Goal: Register for event/course

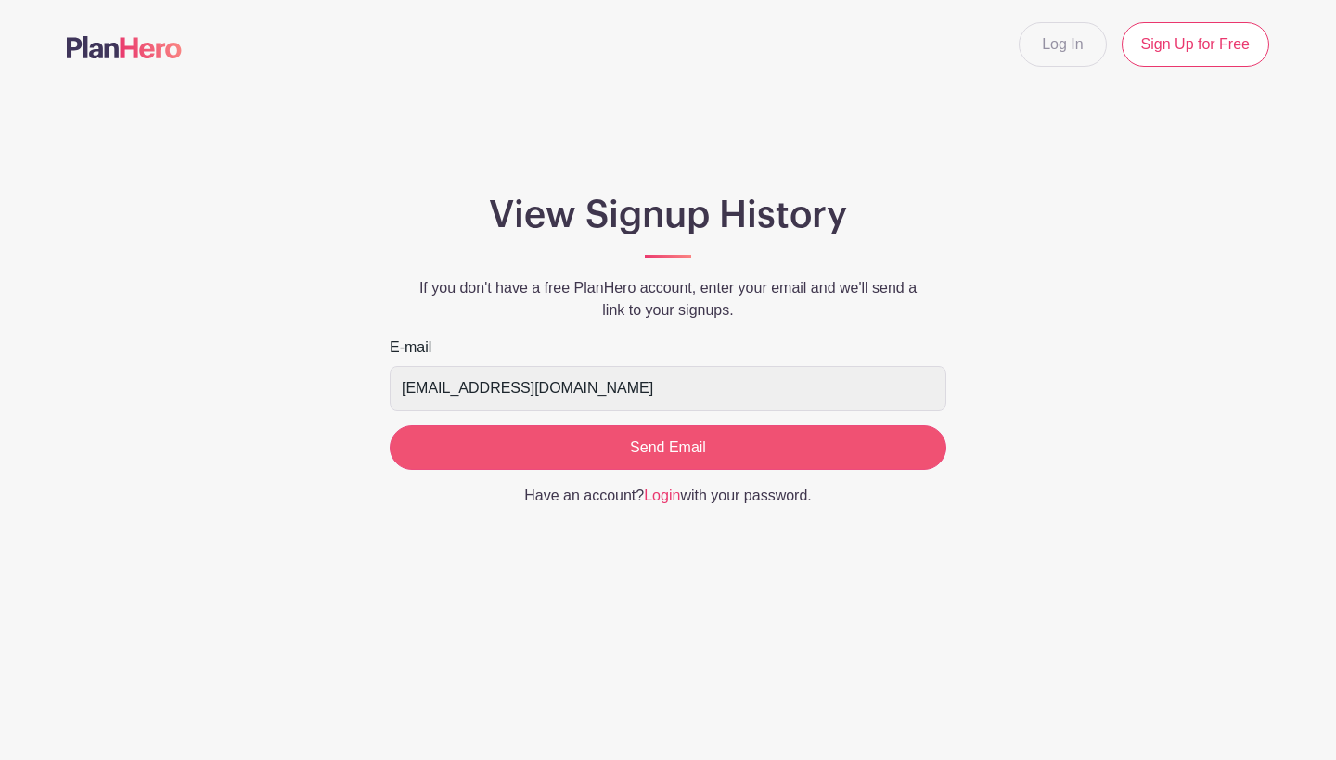
click at [662, 449] on input "Send Email" at bounding box center [668, 448] width 556 height 45
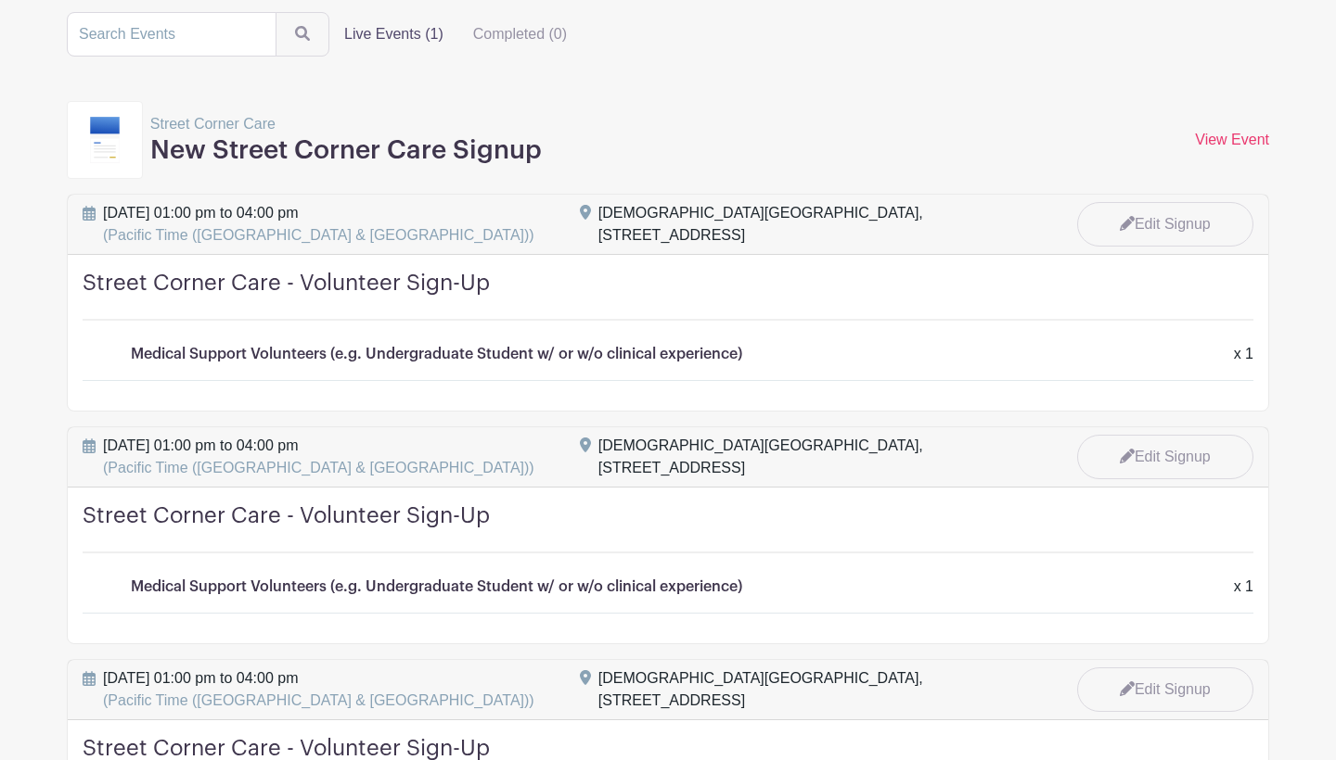
scroll to position [151, 0]
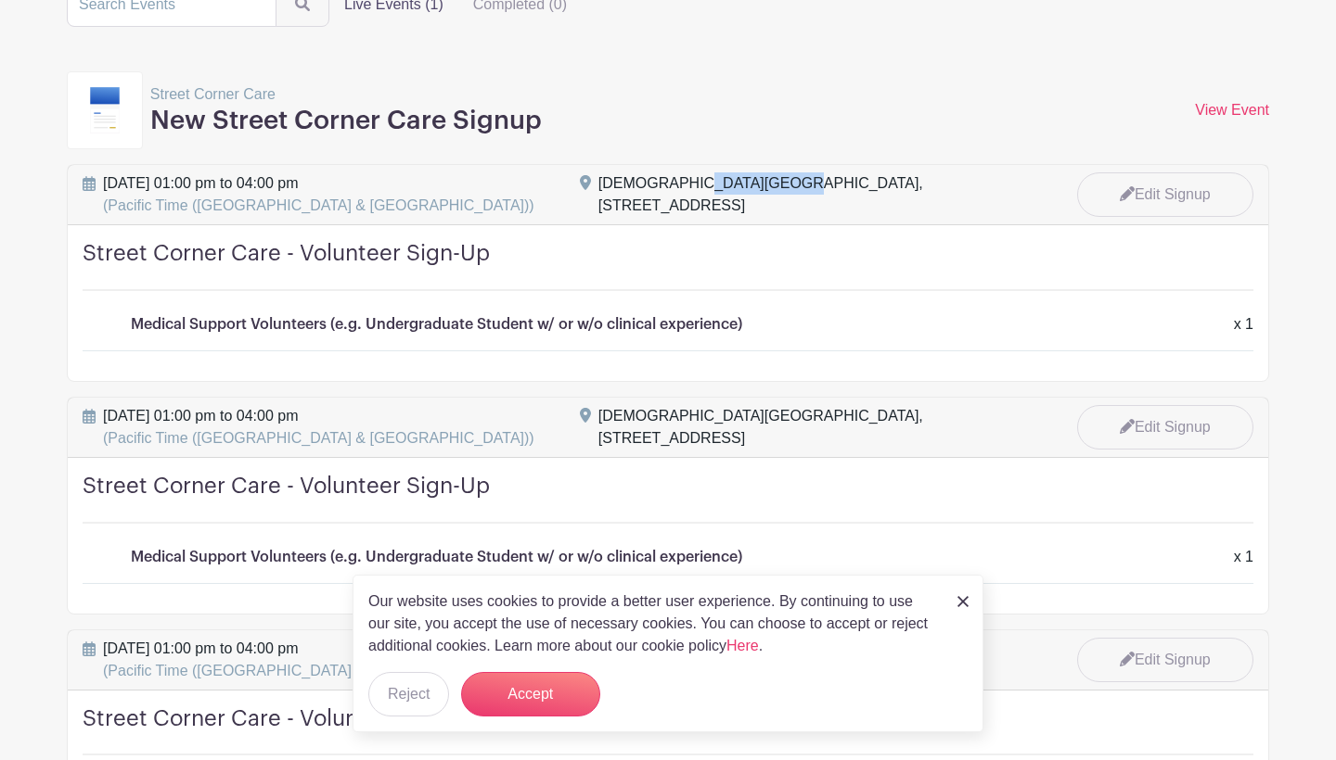
drag, startPoint x: 618, startPoint y: 187, endPoint x: 693, endPoint y: 183, distance: 75.3
click at [693, 183] on div "First Presbyterian Church San Diego, 320 Date Street, San Diego, CA, USA" at bounding box center [818, 195] width 441 height 45
click at [703, 183] on div "First Presbyterian Church San Diego, 320 Date Street, San Diego, CA, USA" at bounding box center [818, 195] width 441 height 45
drag, startPoint x: 722, startPoint y: 187, endPoint x: 645, endPoint y: 187, distance: 77.0
click at [660, 187] on div "First Presbyterian Church San Diego, 320 Date Street, San Diego, CA, USA" at bounding box center [818, 195] width 441 height 45
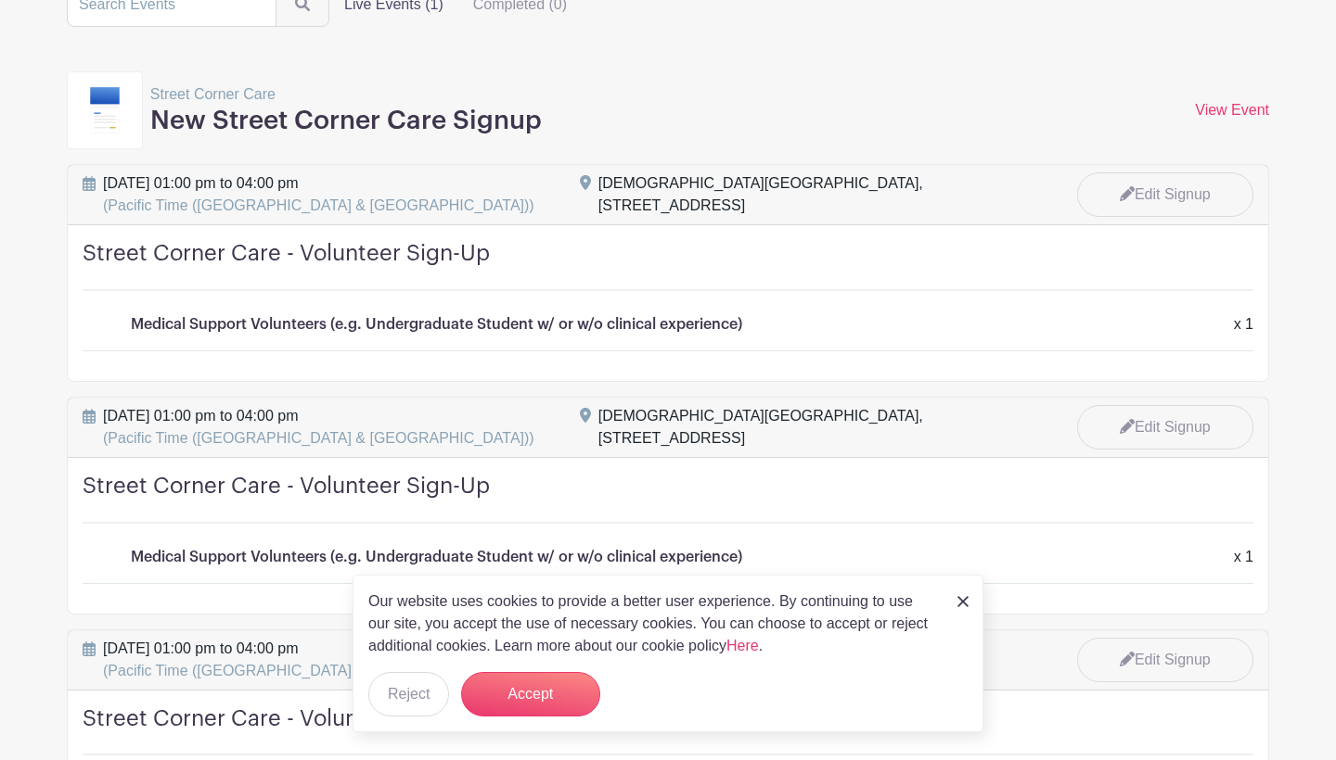
click at [645, 187] on div "First Presbyterian Church San Diego, 320 Date Street, San Diego, CA, USA" at bounding box center [818, 195] width 441 height 45
drag, startPoint x: 620, startPoint y: 181, endPoint x: 685, endPoint y: 181, distance: 65.8
click at [678, 181] on div "First Presbyterian Church San Diego, 320 Date Street, San Diego, CA, USA" at bounding box center [818, 195] width 441 height 45
click at [685, 181] on div "First Presbyterian Church San Diego, 320 Date Street, San Diego, CA, USA" at bounding box center [818, 195] width 441 height 45
drag, startPoint x: 709, startPoint y: 181, endPoint x: 656, endPoint y: 183, distance: 53.8
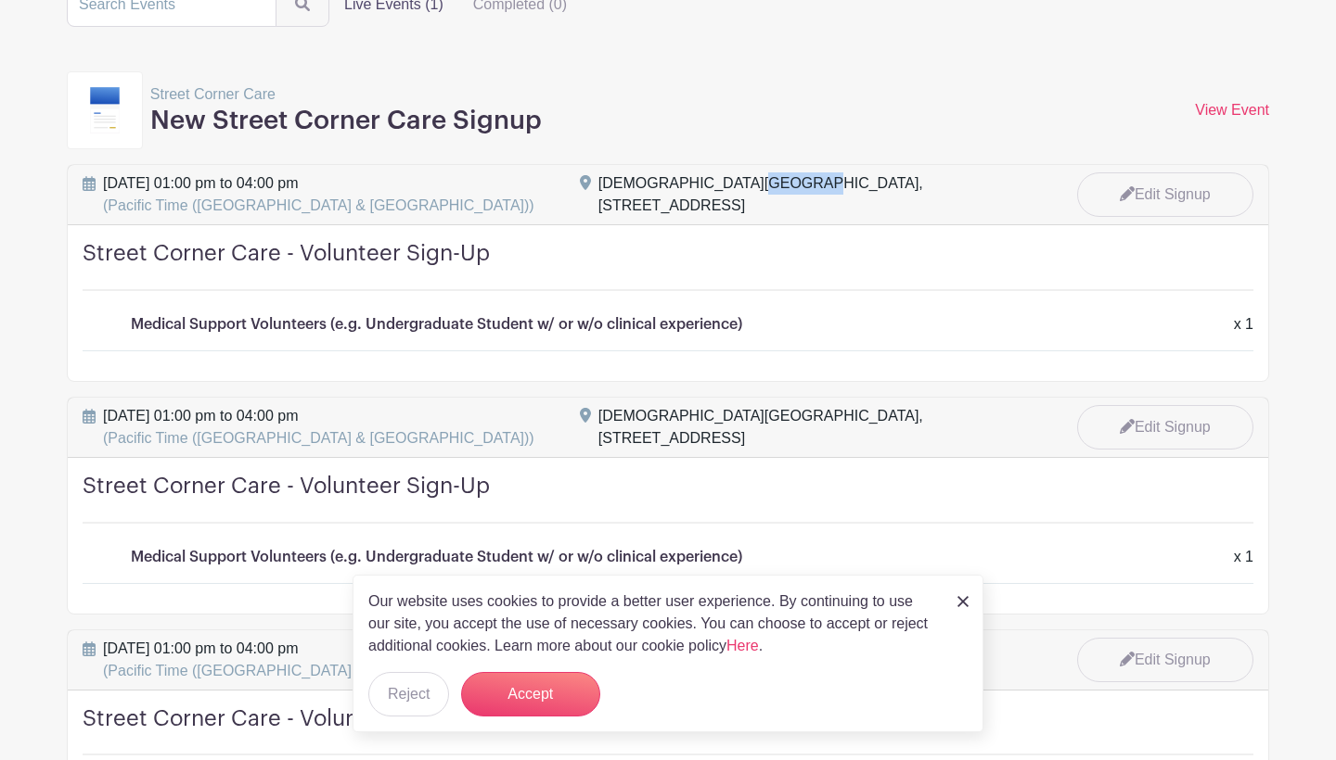
click at [664, 183] on div "First Presbyterian Church San Diego, 320 Date Street, San Diego, CA, USA" at bounding box center [818, 195] width 441 height 45
click at [656, 183] on div "First Presbyterian Church San Diego, 320 Date Street, San Diego, CA, USA" at bounding box center [818, 195] width 441 height 45
click at [959, 607] on img at bounding box center [962, 601] width 11 height 11
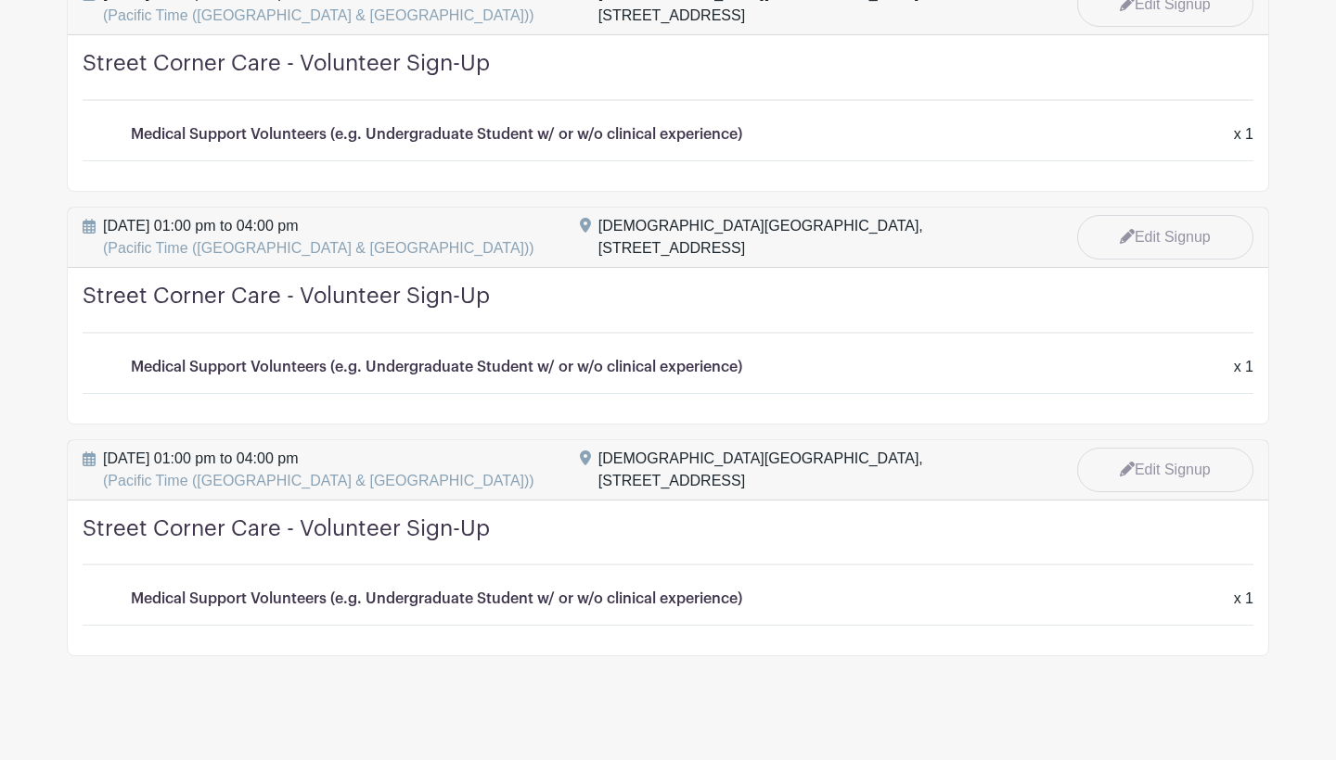
scroll to position [3829, 0]
click at [1185, 224] on link "Edit Signup" at bounding box center [1165, 238] width 176 height 45
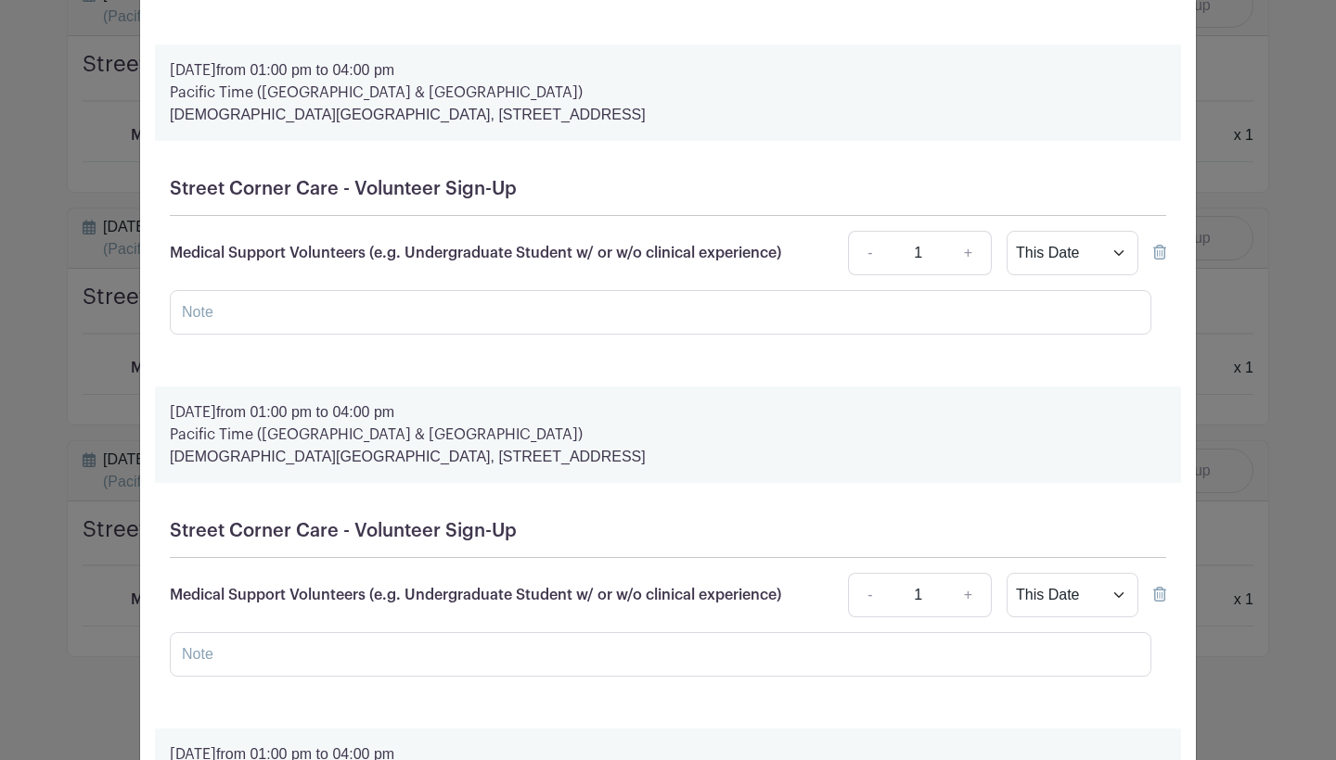
scroll to position [5225, 0]
click at [1159, 262] on icon at bounding box center [1159, 254] width 13 height 15
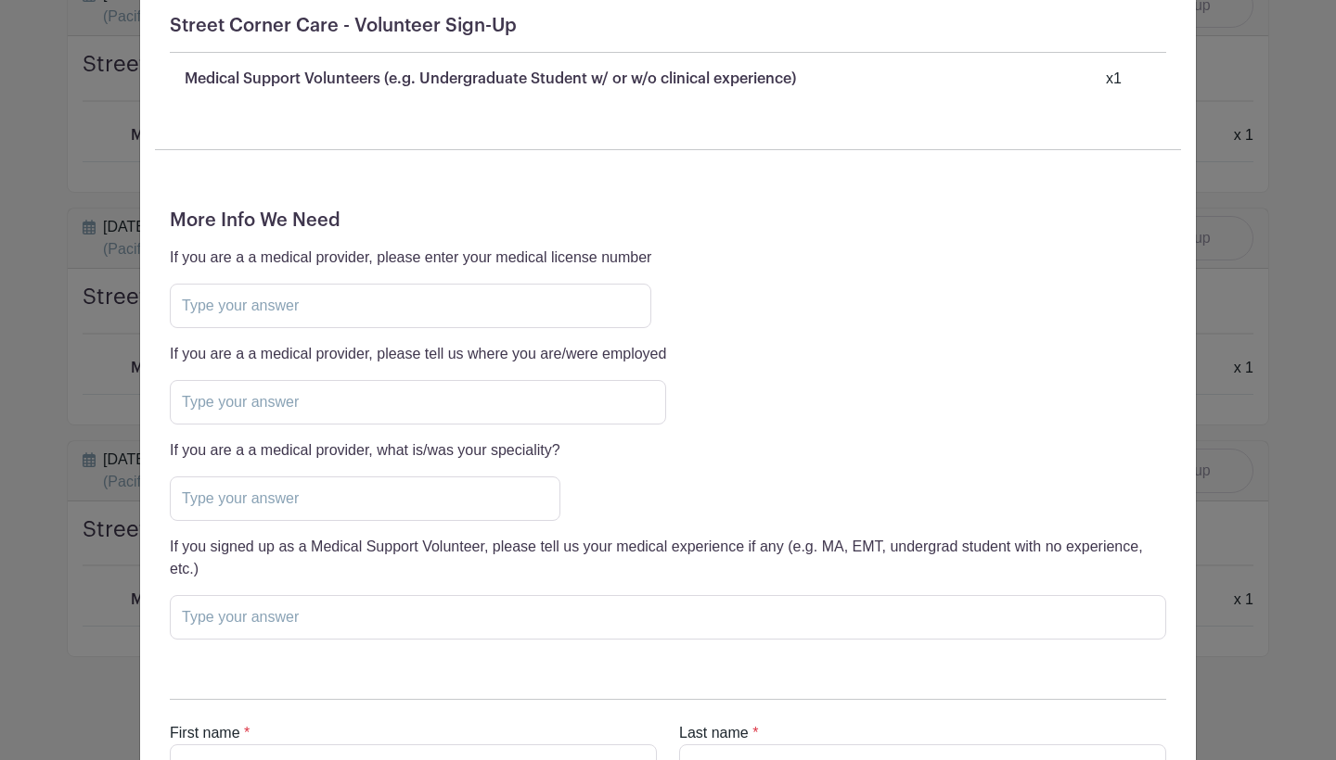
scroll to position [6283, 0]
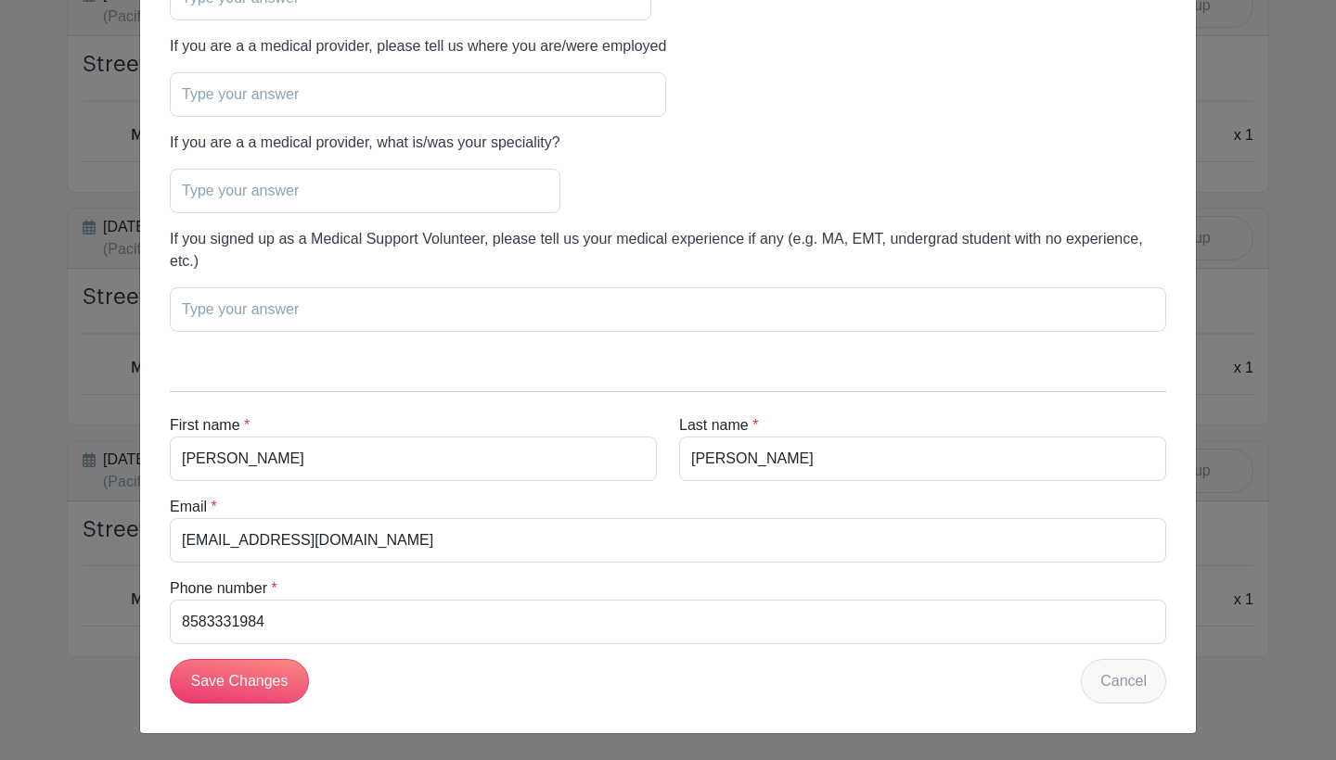
click at [1123, 698] on link "Cancel" at bounding box center [1122, 681] width 85 height 45
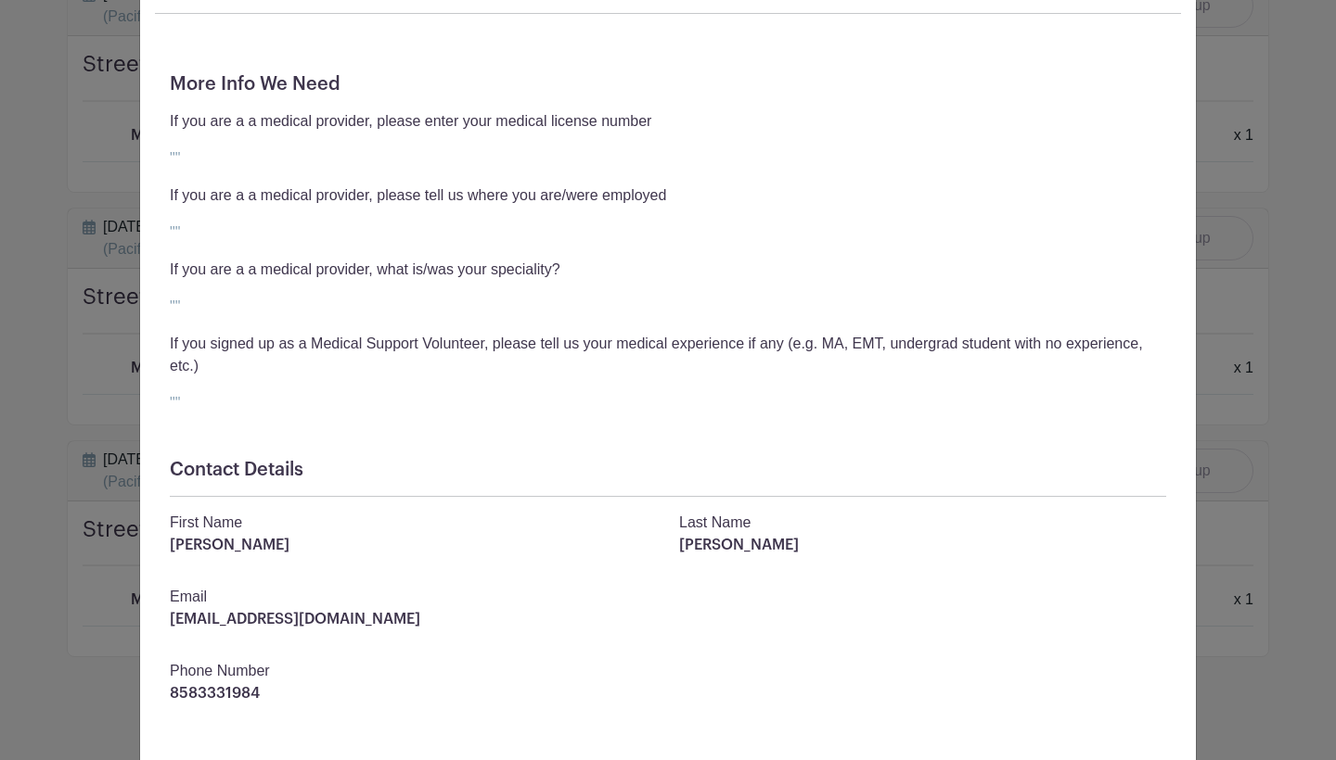
scroll to position [4053, 0]
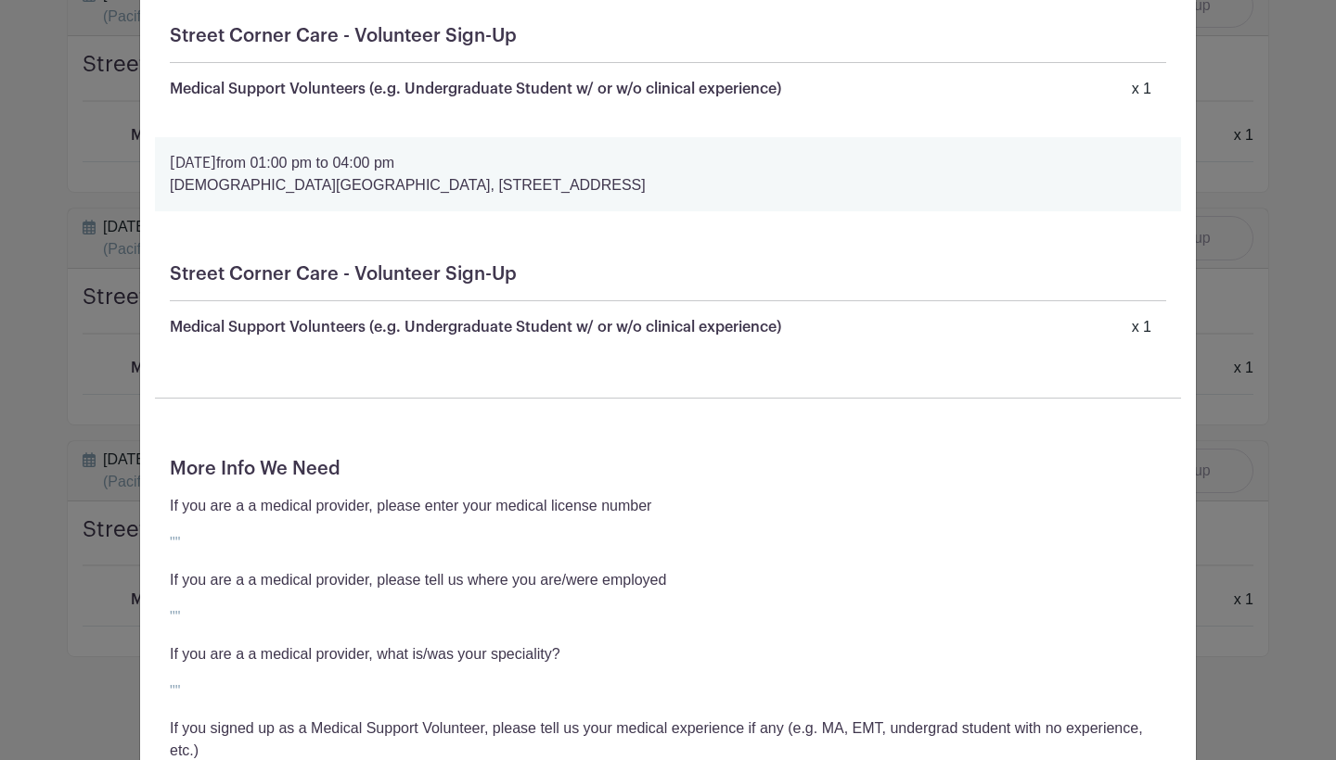
click at [1199, 343] on div "Ella Eslamian's Signup Sunday, February 15, 2026 from 01:00 pm to 04:00 pm Firs…" at bounding box center [668, 380] width 1336 height 760
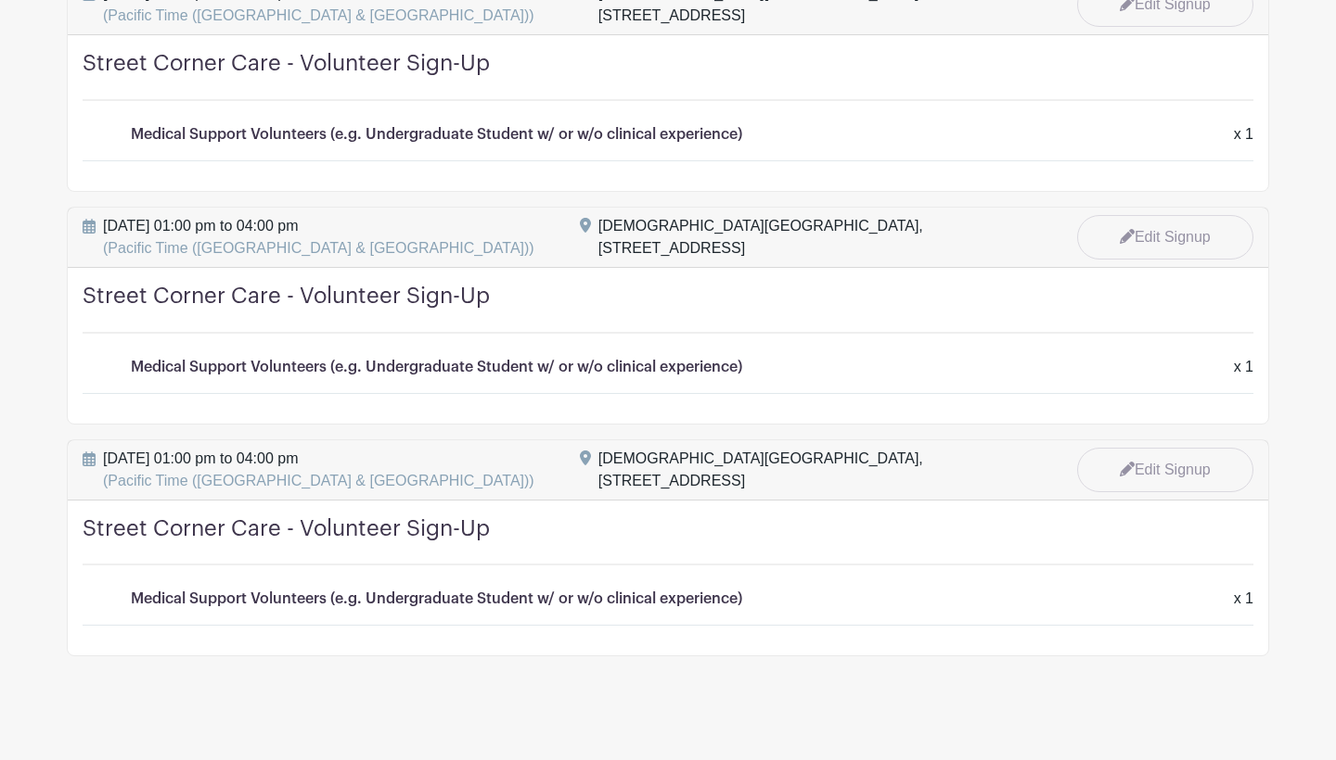
scroll to position [3829, 0]
click at [1184, 224] on link "Edit Signup" at bounding box center [1165, 238] width 176 height 45
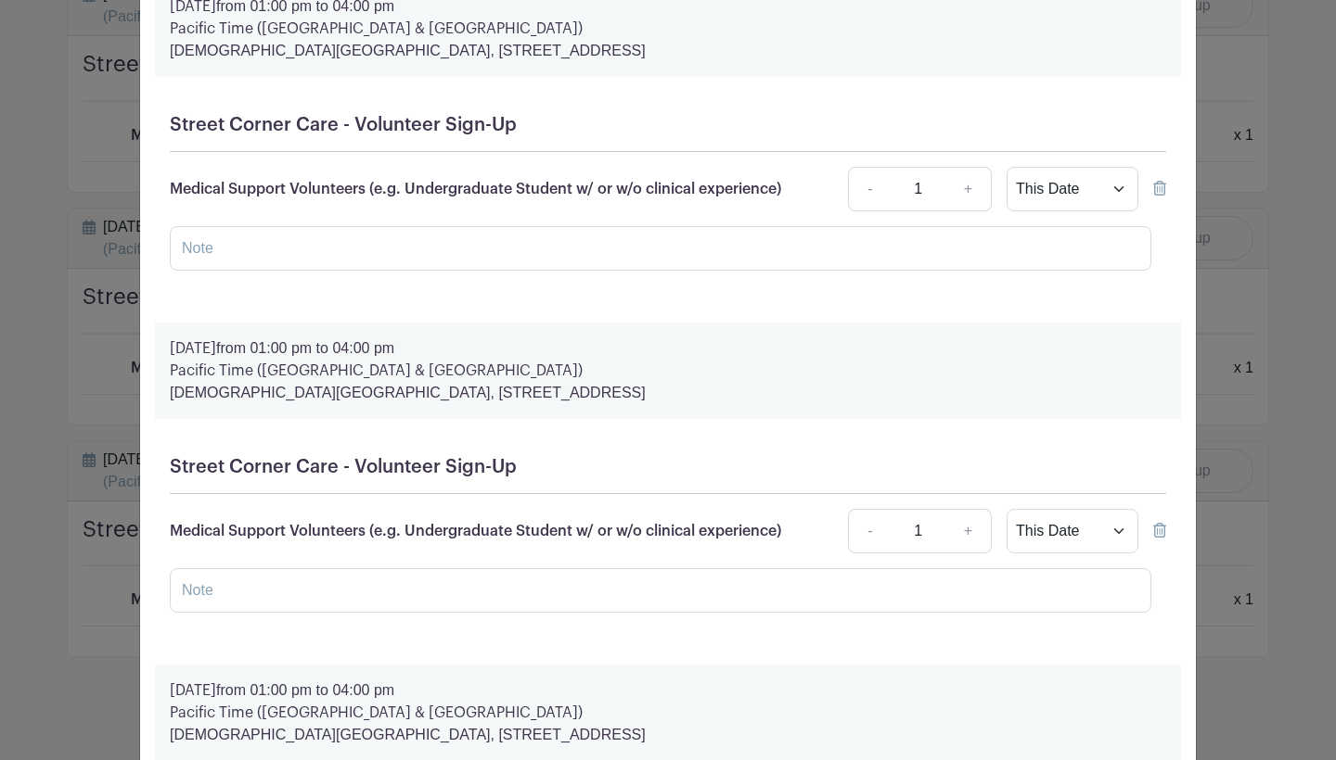
scroll to position [5314, 0]
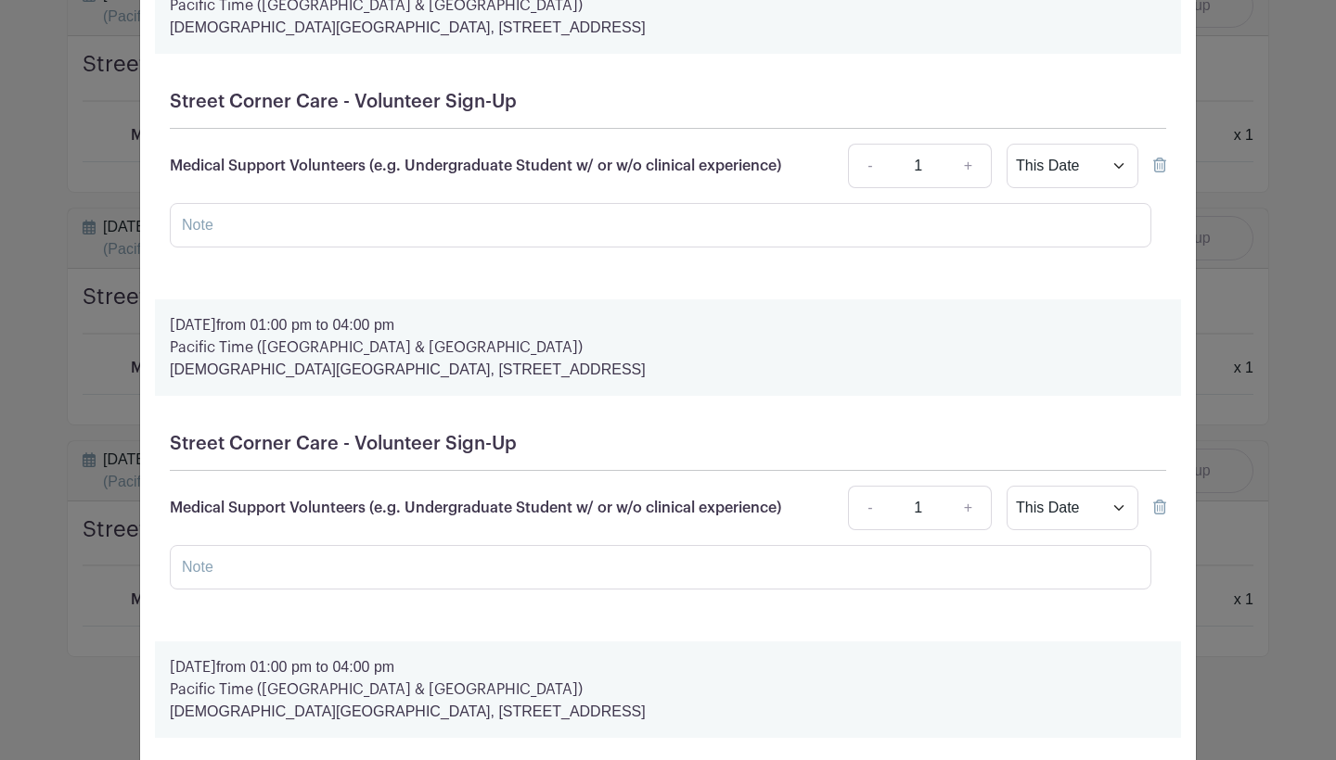
click at [1160, 515] on icon at bounding box center [1159, 507] width 13 height 15
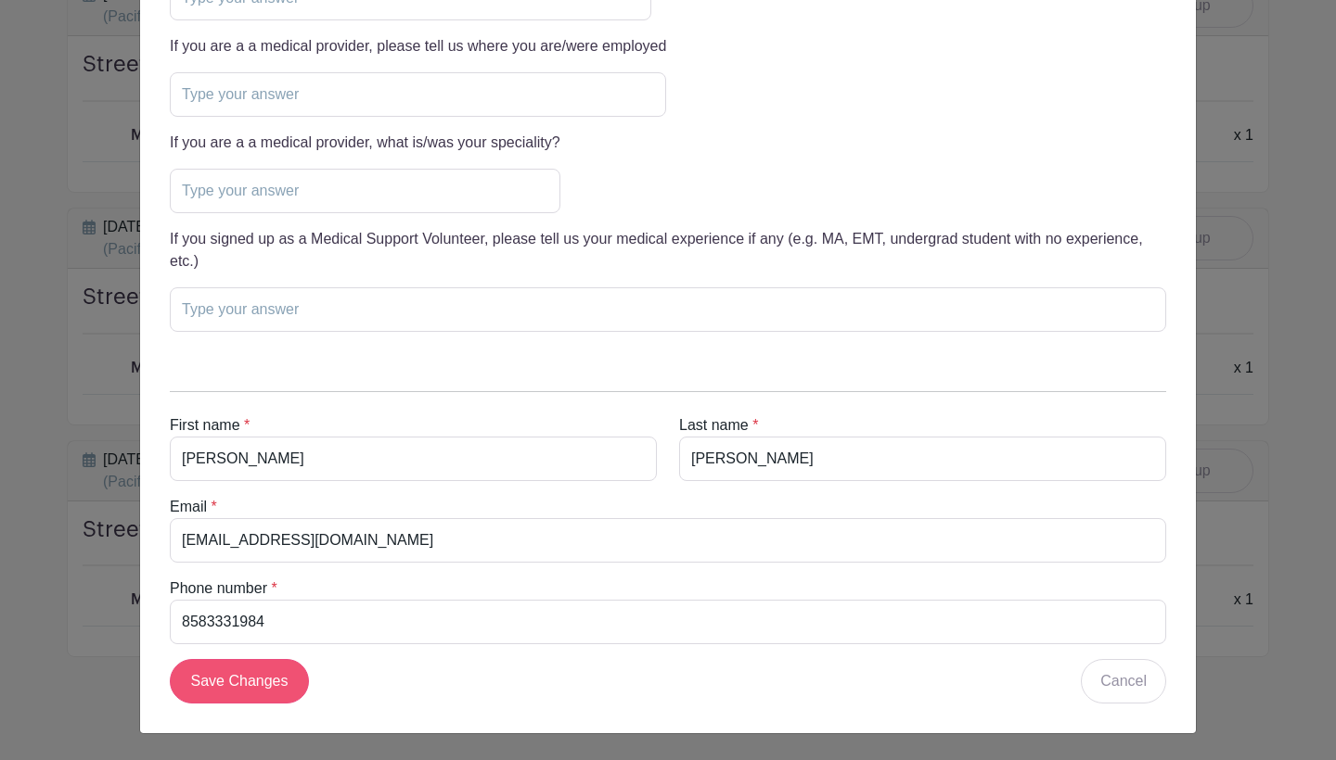
scroll to position [6297, 0]
click at [256, 671] on input "Save Changes" at bounding box center [239, 681] width 139 height 45
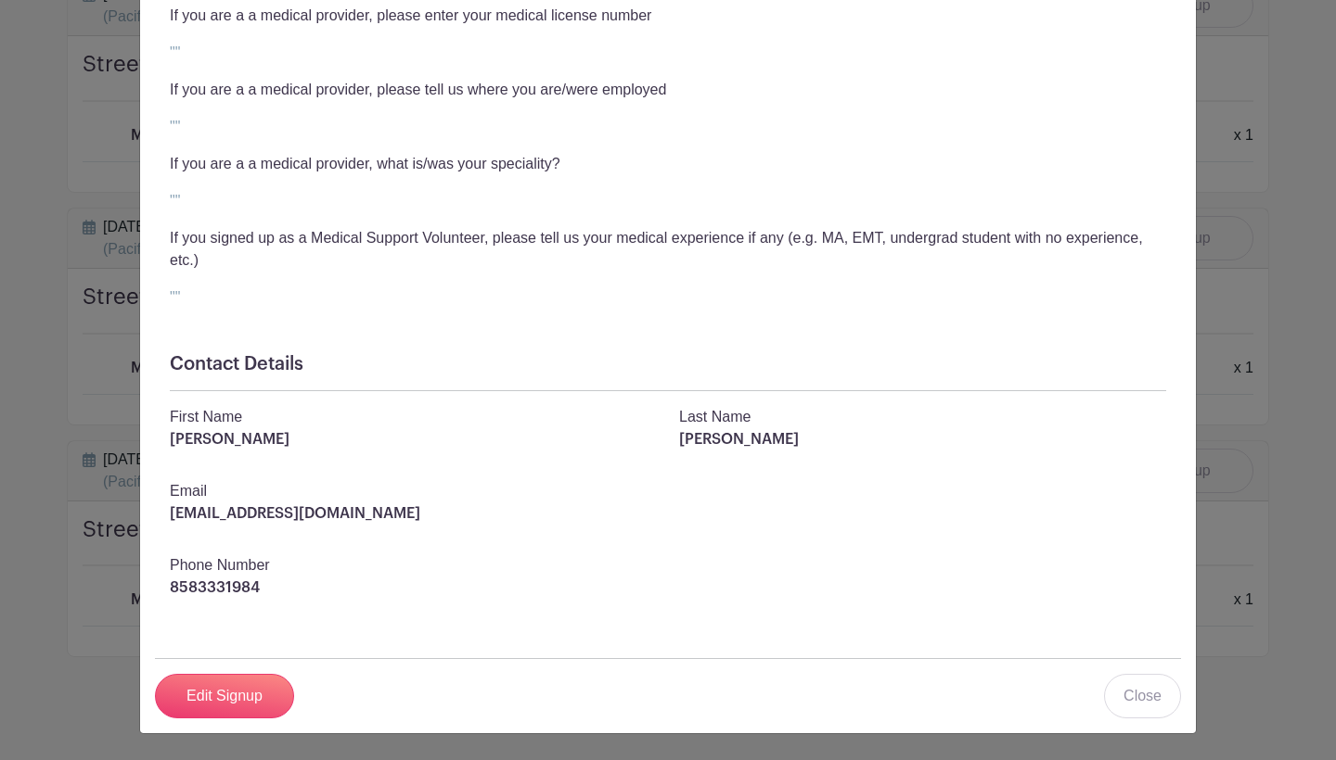
scroll to position [4321, 0]
click at [1122, 699] on link "Close" at bounding box center [1142, 696] width 77 height 45
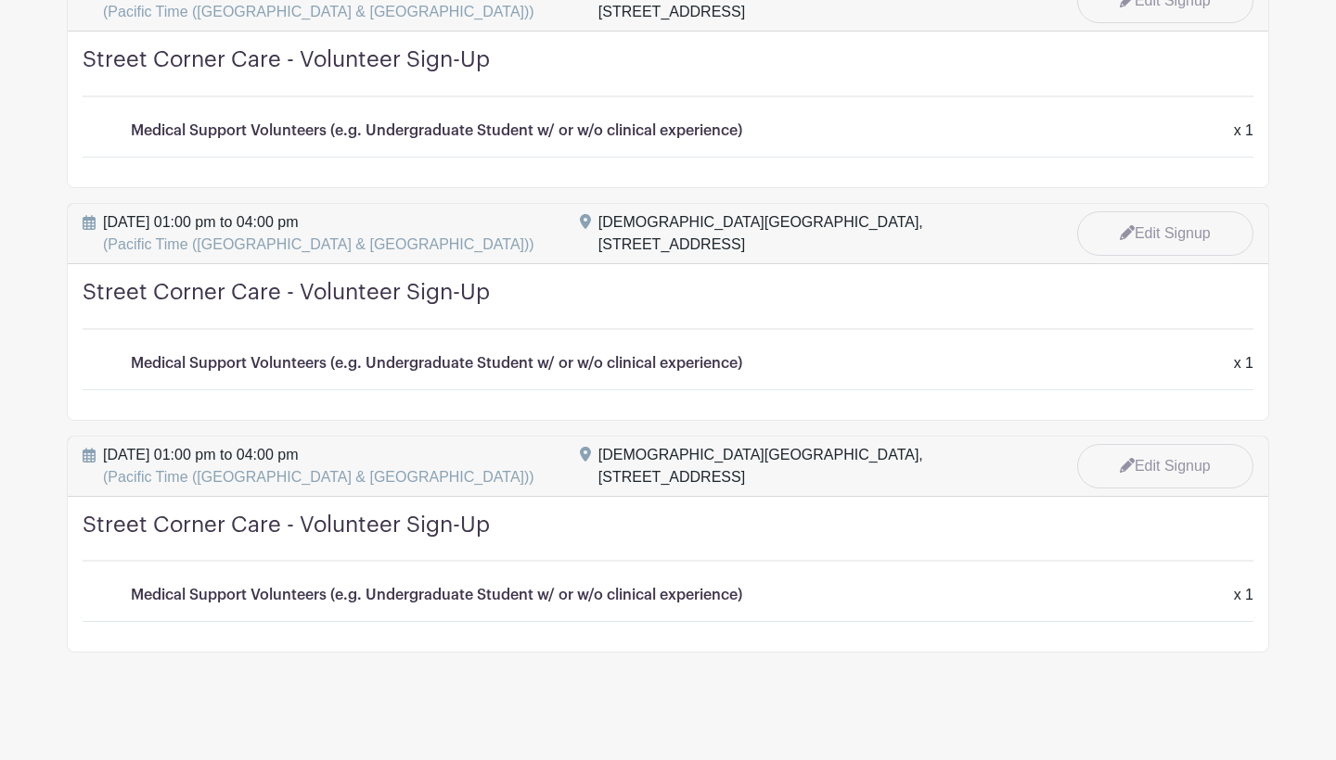
scroll to position [3829, 0]
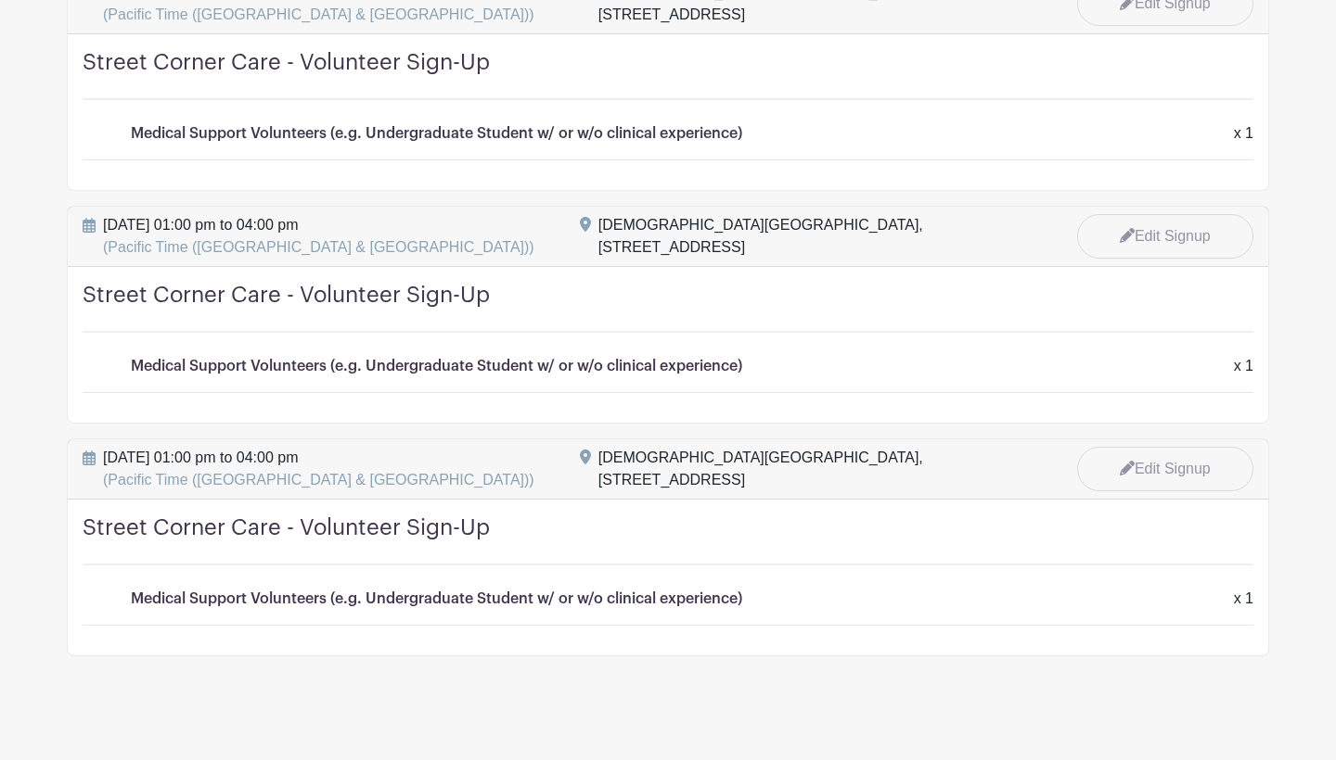
scroll to position [3598, 0]
drag, startPoint x: 163, startPoint y: 449, endPoint x: 267, endPoint y: 449, distance: 103.9
click at [256, 449] on span "Sunday, October 05, 2025 at 01:00 pm to 04:00 pm (Pacific Time (US & Canada))" at bounding box center [318, 470] width 431 height 45
click at [267, 449] on span "Sunday, October 05, 2025 at 01:00 pm to 04:00 pm (Pacific Time (US & Canada))" at bounding box center [318, 470] width 431 height 45
drag, startPoint x: 297, startPoint y: 449, endPoint x: 216, endPoint y: 449, distance: 80.7
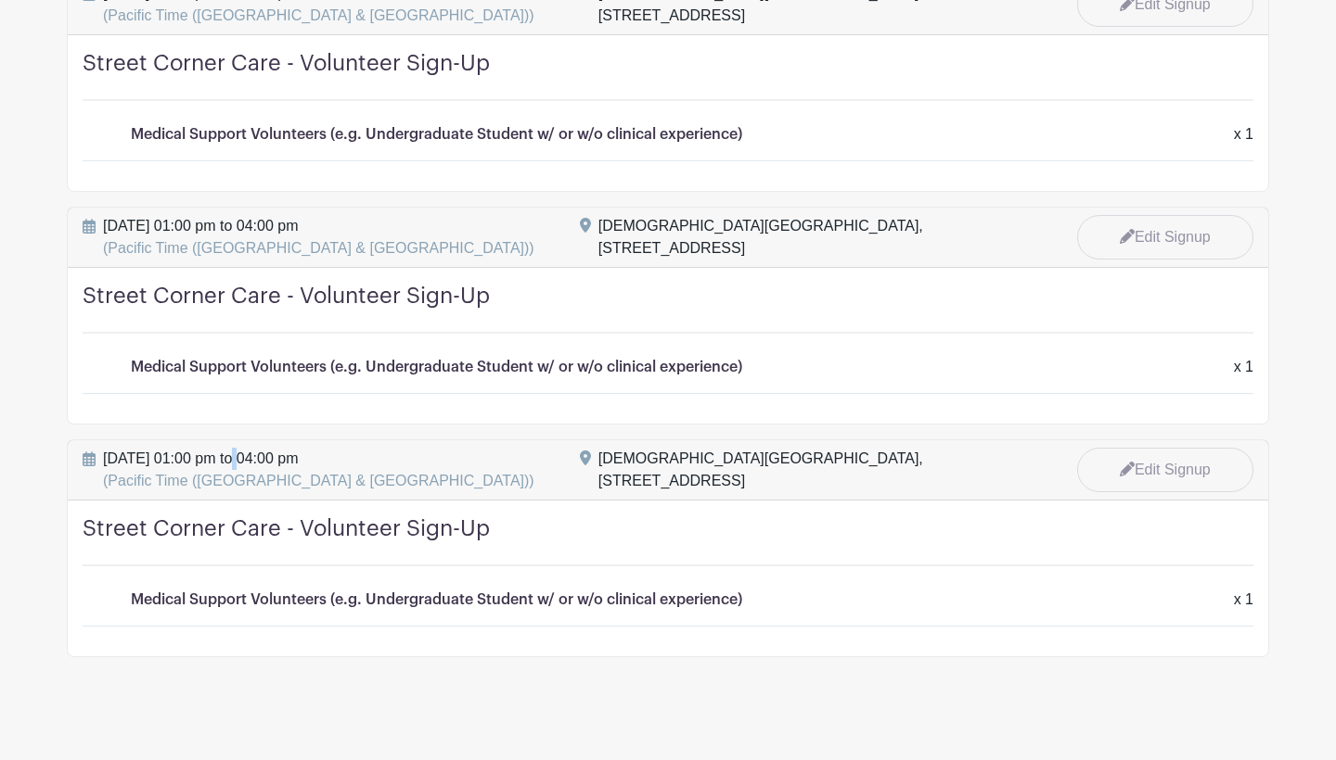
click at [231, 449] on span "Sunday, October 05, 2025 at 01:00 pm to 04:00 pm (Pacific Time (US & Canada))" at bounding box center [318, 470] width 431 height 45
click at [216, 449] on span "Sunday, October 05, 2025 at 01:00 pm to 04:00 pm (Pacific Time (US & Canada))" at bounding box center [318, 470] width 431 height 45
drag, startPoint x: 173, startPoint y: 449, endPoint x: 269, endPoint y: 449, distance: 95.5
click at [251, 449] on span "Sunday, October 05, 2025 at 01:00 pm to 04:00 pm (Pacific Time (US & Canada))" at bounding box center [318, 470] width 431 height 45
click at [269, 449] on span "Sunday, October 05, 2025 at 01:00 pm to 04:00 pm (Pacific Time (US & Canada))" at bounding box center [318, 470] width 431 height 45
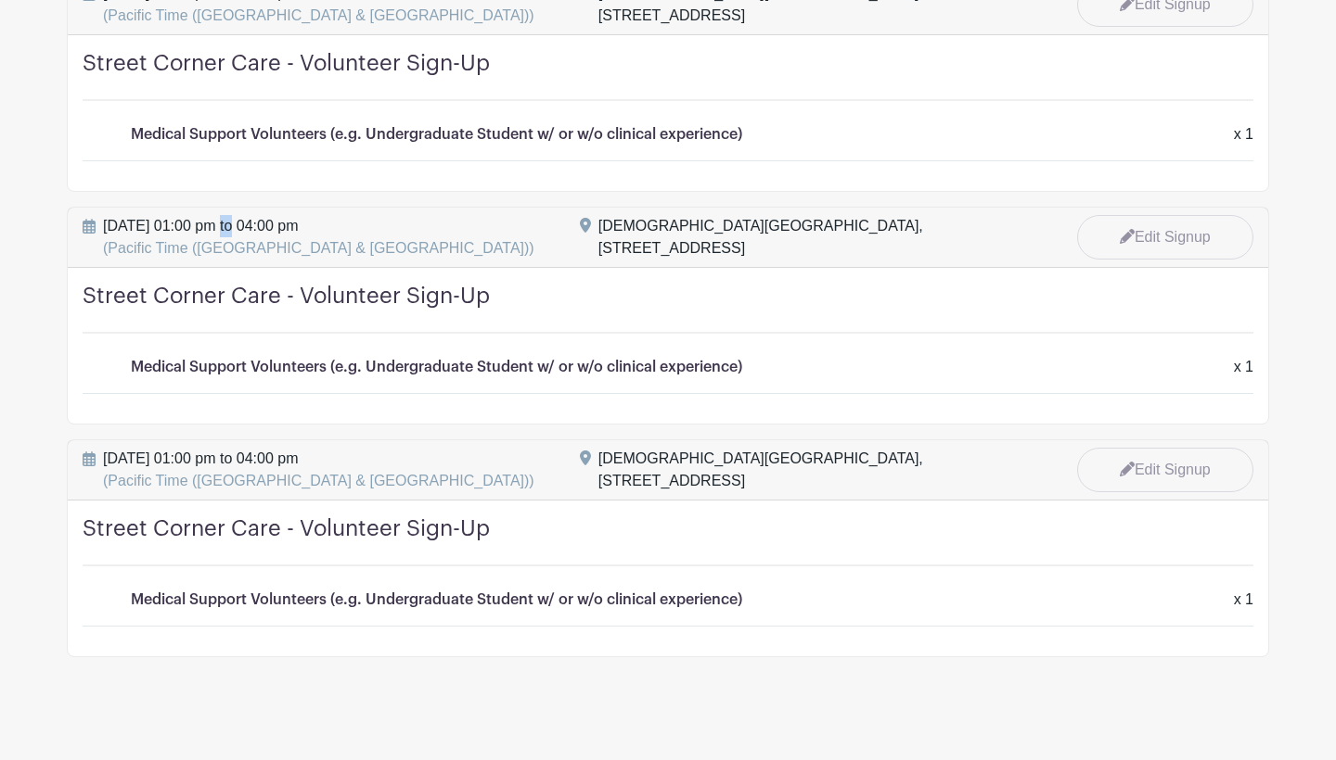
drag, startPoint x: 194, startPoint y: 219, endPoint x: 310, endPoint y: 219, distance: 115.9
click at [300, 219] on span "Sunday, October 19, 2025 at 01:00 pm to 04:00 pm (Pacific Time (US & Canada))" at bounding box center [318, 237] width 431 height 45
click at [310, 219] on span "Sunday, October 19, 2025 at 01:00 pm to 04:00 pm (Pacific Time (US & Canada))" at bounding box center [318, 237] width 431 height 45
drag, startPoint x: 324, startPoint y: 219, endPoint x: 217, endPoint y: 219, distance: 106.7
click at [220, 219] on span "Sunday, October 19, 2025 at 01:00 pm to 04:00 pm (Pacific Time (US & Canada))" at bounding box center [318, 237] width 431 height 45
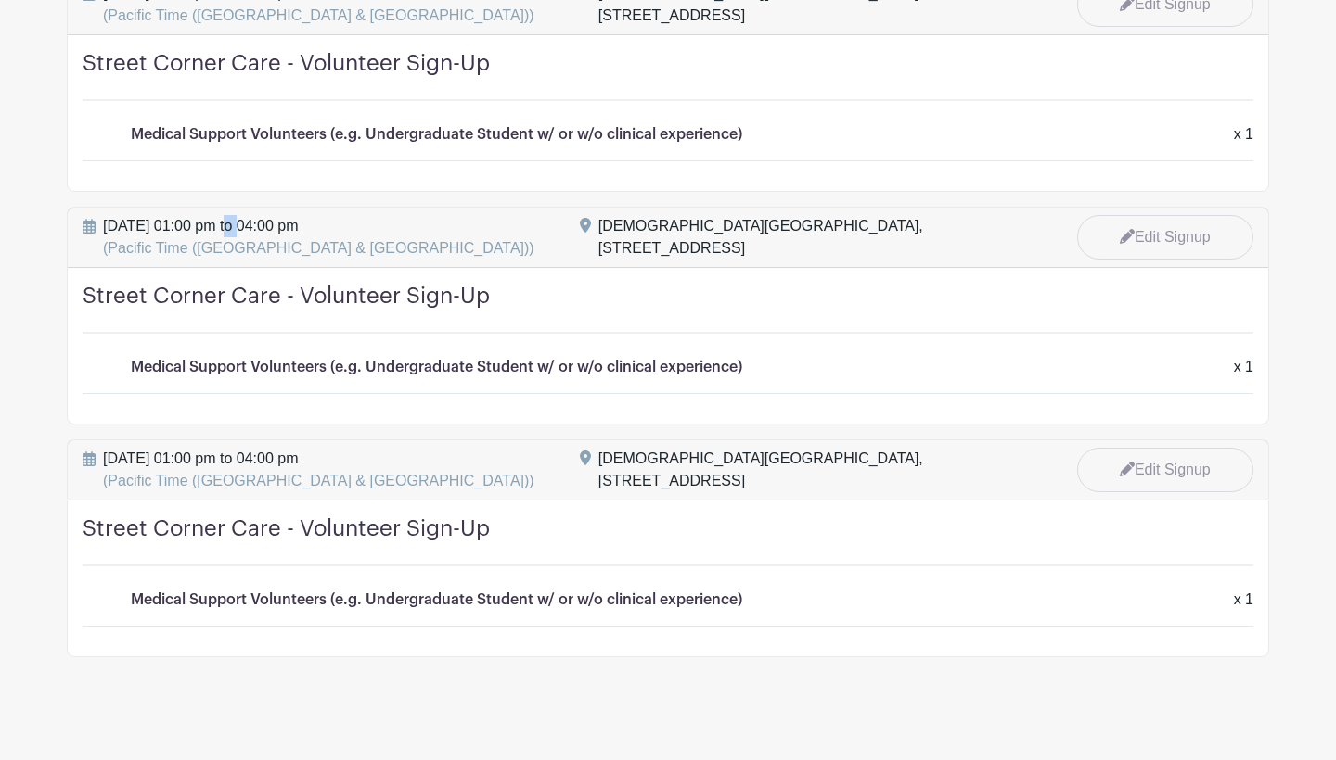
click at [217, 219] on span "Sunday, October 19, 2025 at 01:00 pm to 04:00 pm (Pacific Time (US & Canada))" at bounding box center [318, 237] width 431 height 45
drag, startPoint x: 155, startPoint y: 443, endPoint x: 280, endPoint y: 443, distance: 125.2
click at [275, 448] on span "Sunday, October 05, 2025 at 01:00 pm to 04:00 pm (Pacific Time (US & Canada))" at bounding box center [318, 470] width 431 height 45
click at [280, 448] on span "Sunday, October 05, 2025 at 01:00 pm to 04:00 pm (Pacific Time (US & Canada))" at bounding box center [318, 470] width 431 height 45
drag, startPoint x: 295, startPoint y: 447, endPoint x: 202, endPoint y: 447, distance: 92.7
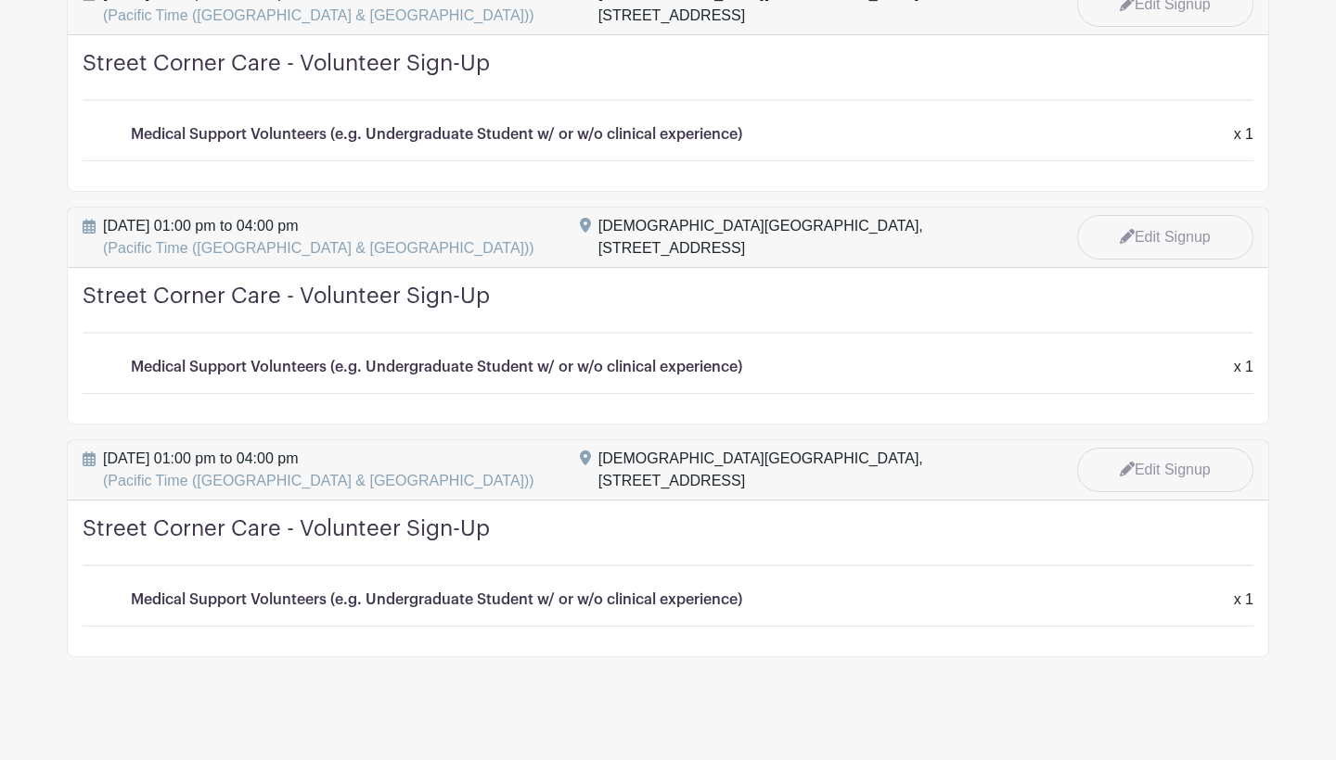
click at [204, 448] on span "Sunday, October 05, 2025 at 01:00 pm to 04:00 pm (Pacific Time (US & Canada))" at bounding box center [318, 470] width 431 height 45
click at [202, 448] on span "Sunday, October 05, 2025 at 01:00 pm to 04:00 pm (Pacific Time (US & Canada))" at bounding box center [318, 470] width 431 height 45
drag, startPoint x: 171, startPoint y: 443, endPoint x: 261, endPoint y: 443, distance: 90.0
click at [257, 448] on span "Sunday, October 05, 2025 at 01:00 pm to 04:00 pm (Pacific Time (US & Canada))" at bounding box center [318, 470] width 431 height 45
click at [261, 448] on span "Sunday, October 05, 2025 at 01:00 pm to 04:00 pm (Pacific Time (US & Canada))" at bounding box center [318, 470] width 431 height 45
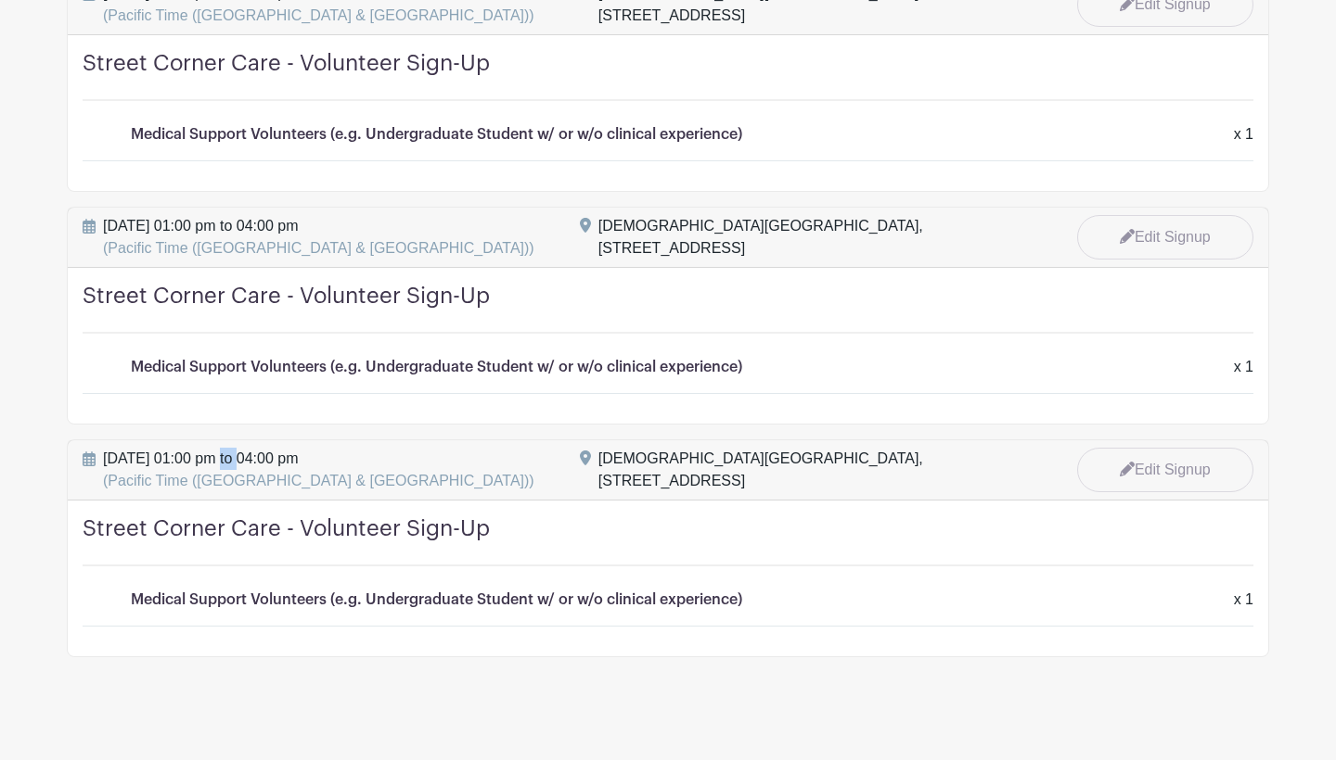
drag, startPoint x: 274, startPoint y: 446, endPoint x: 191, endPoint y: 446, distance: 82.5
click at [203, 448] on span "Sunday, October 05, 2025 at 01:00 pm to 04:00 pm (Pacific Time (US & Canada))" at bounding box center [318, 470] width 431 height 45
click at [191, 448] on span "Sunday, October 05, 2025 at 01:00 pm to 04:00 pm (Pacific Time (US & Canada))" at bounding box center [318, 470] width 431 height 45
drag, startPoint x: 184, startPoint y: 213, endPoint x: 279, endPoint y: 213, distance: 95.5
click at [276, 215] on span "Sunday, October 19, 2025 at 01:00 pm to 04:00 pm (Pacific Time (US & Canada))" at bounding box center [318, 237] width 431 height 45
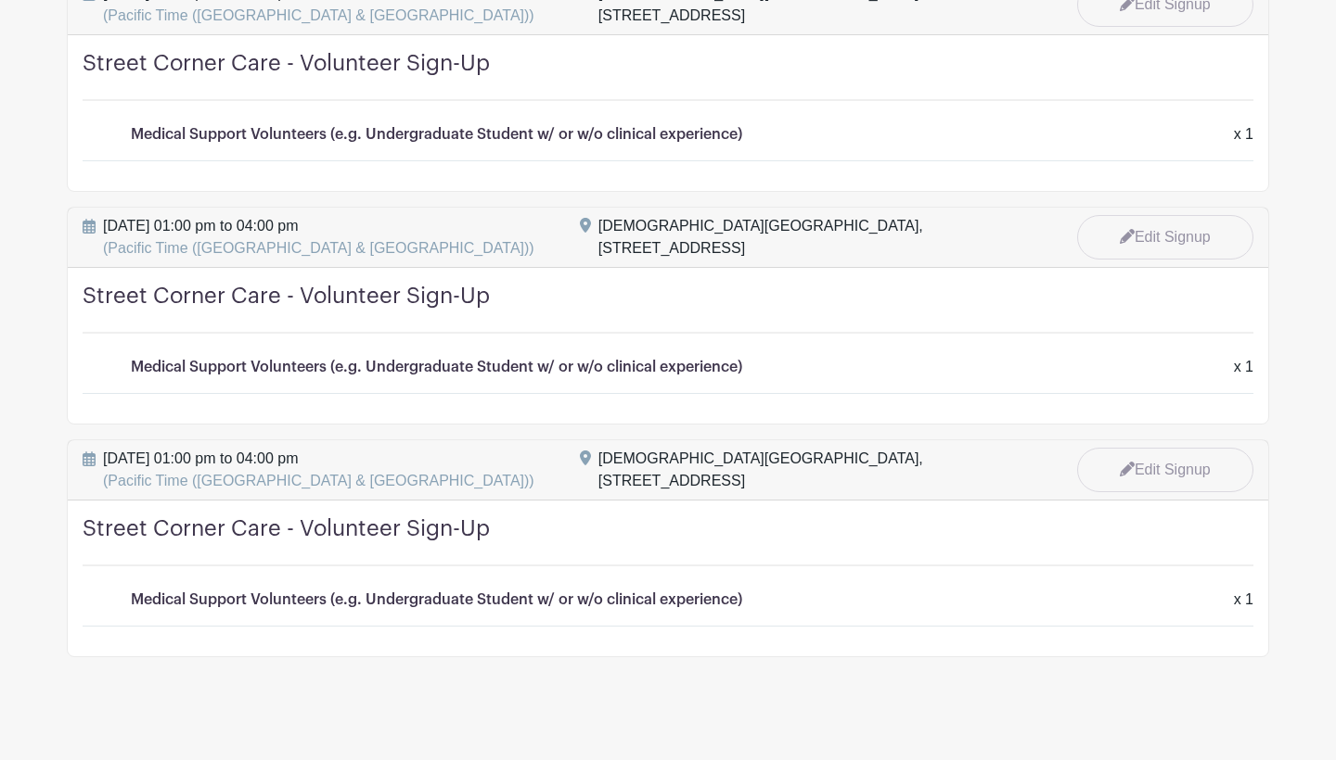
click at [279, 215] on span "Sunday, October 19, 2025 at 01:00 pm to 04:00 pm (Pacific Time (US & Canada))" at bounding box center [318, 237] width 431 height 45
drag, startPoint x: 294, startPoint y: 213, endPoint x: 213, endPoint y: 213, distance: 80.7
click at [213, 215] on span "Sunday, October 19, 2025 at 01:00 pm to 04:00 pm (Pacific Time (US & Canada))" at bounding box center [318, 237] width 431 height 45
click at [206, 215] on span "Sunday, October 19, 2025 at 01:00 pm to 04:00 pm (Pacific Time (US & Canada))" at bounding box center [318, 237] width 431 height 45
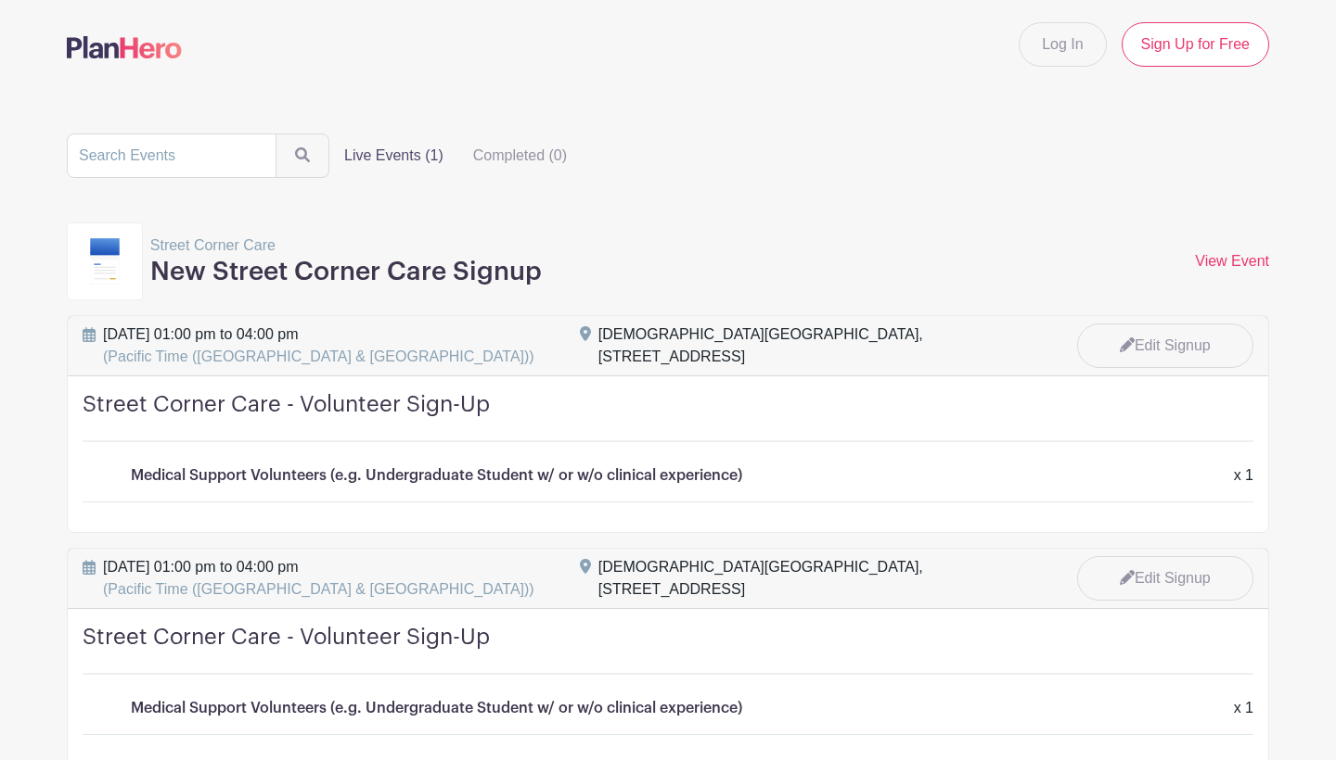
scroll to position [0, 0]
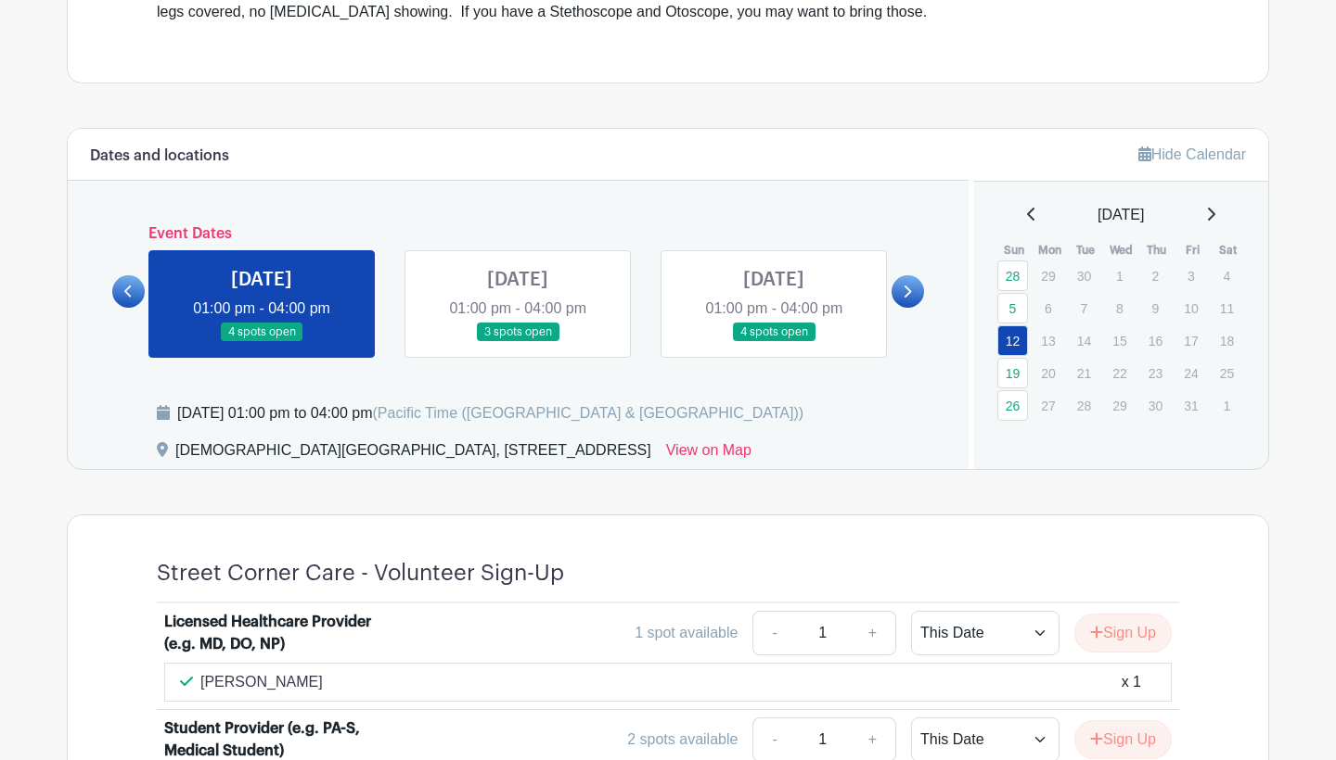
scroll to position [701, 0]
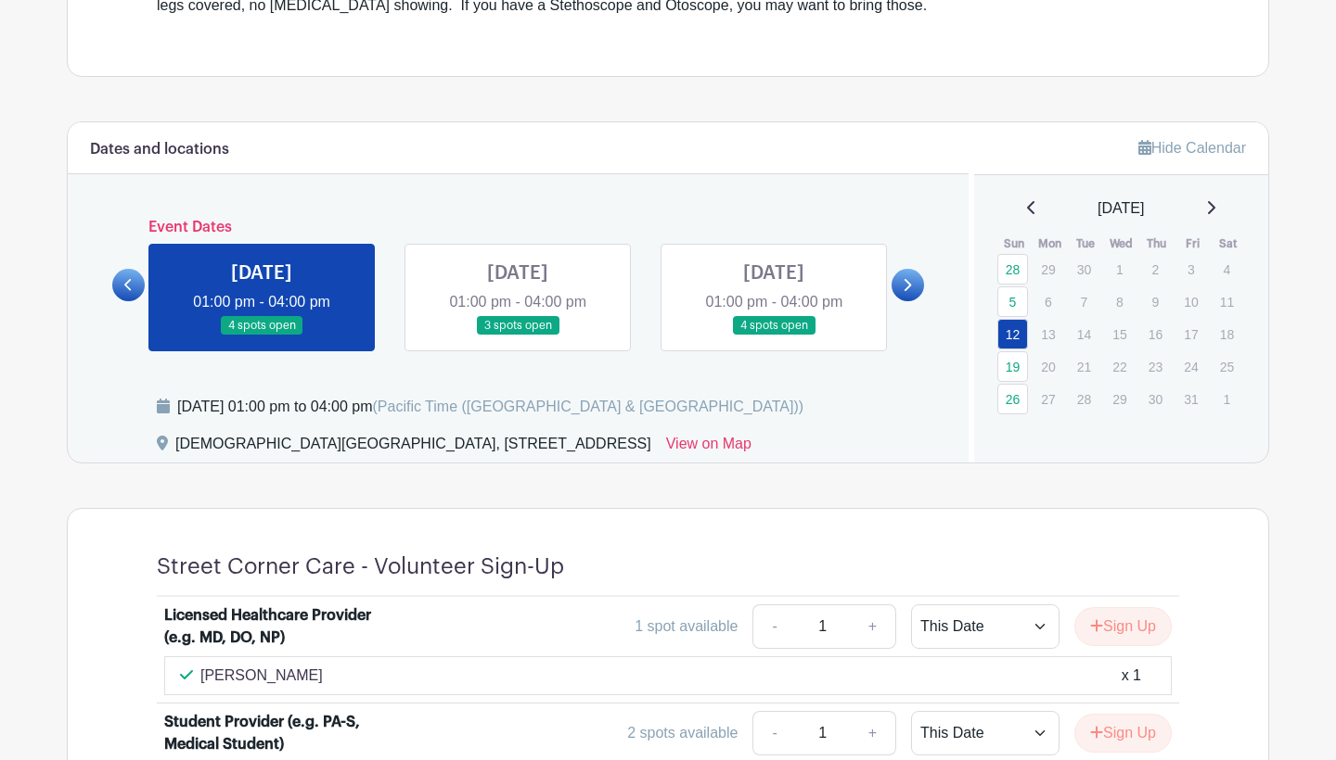
click at [914, 288] on link at bounding box center [907, 285] width 32 height 32
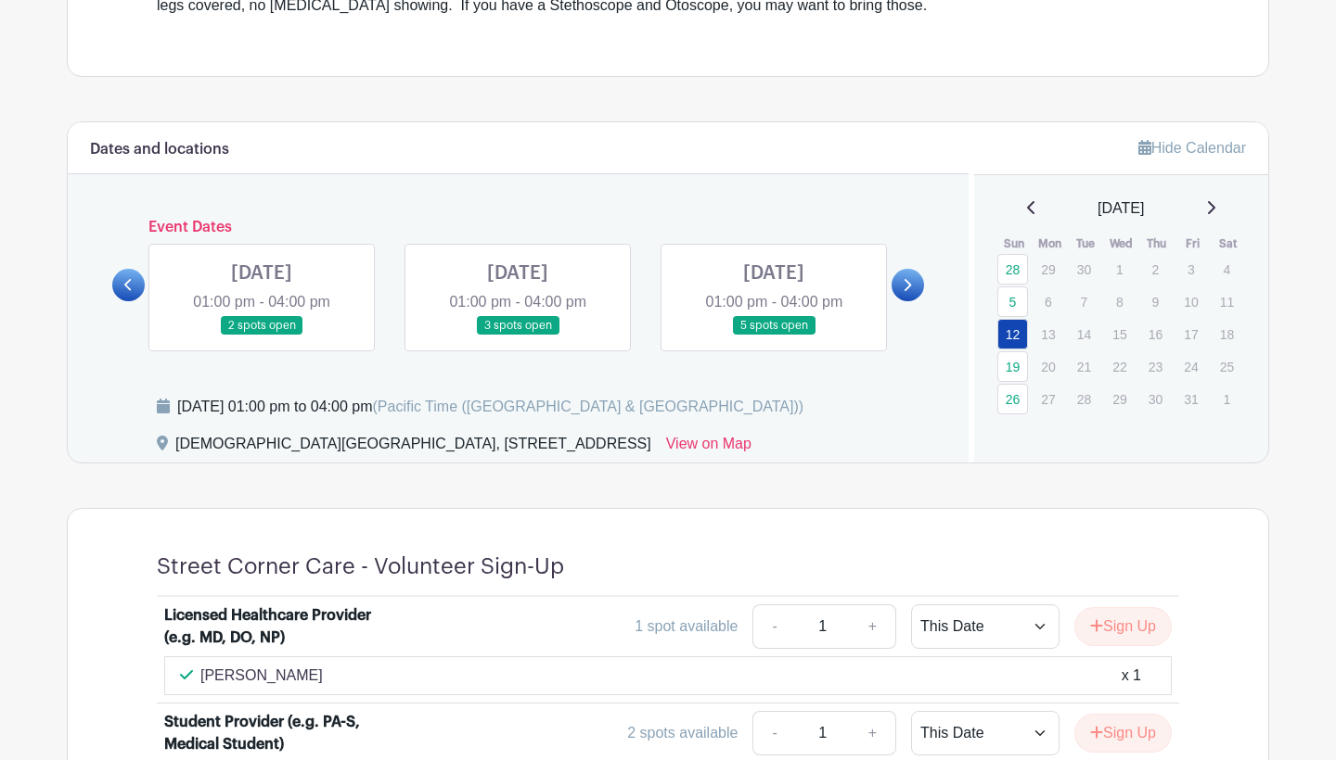
click at [139, 282] on link at bounding box center [128, 285] width 32 height 32
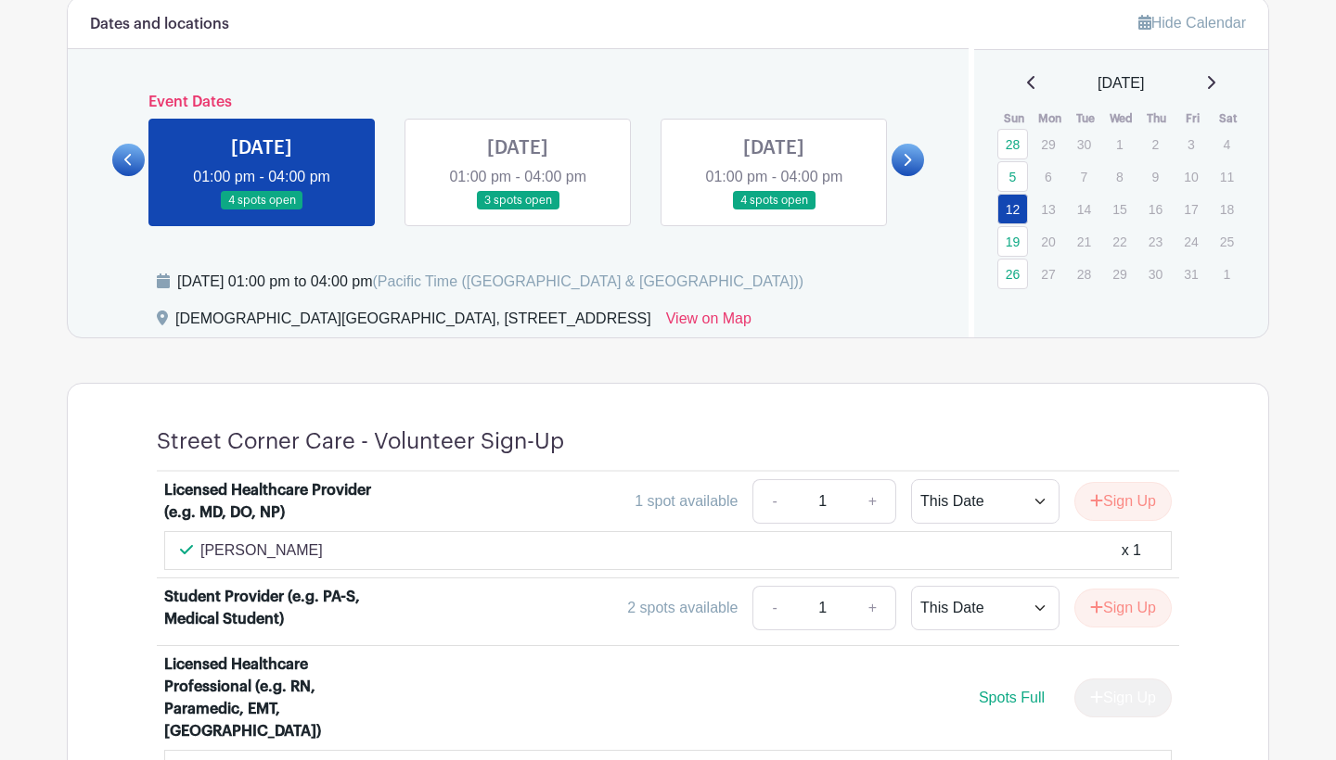
scroll to position [824, 0]
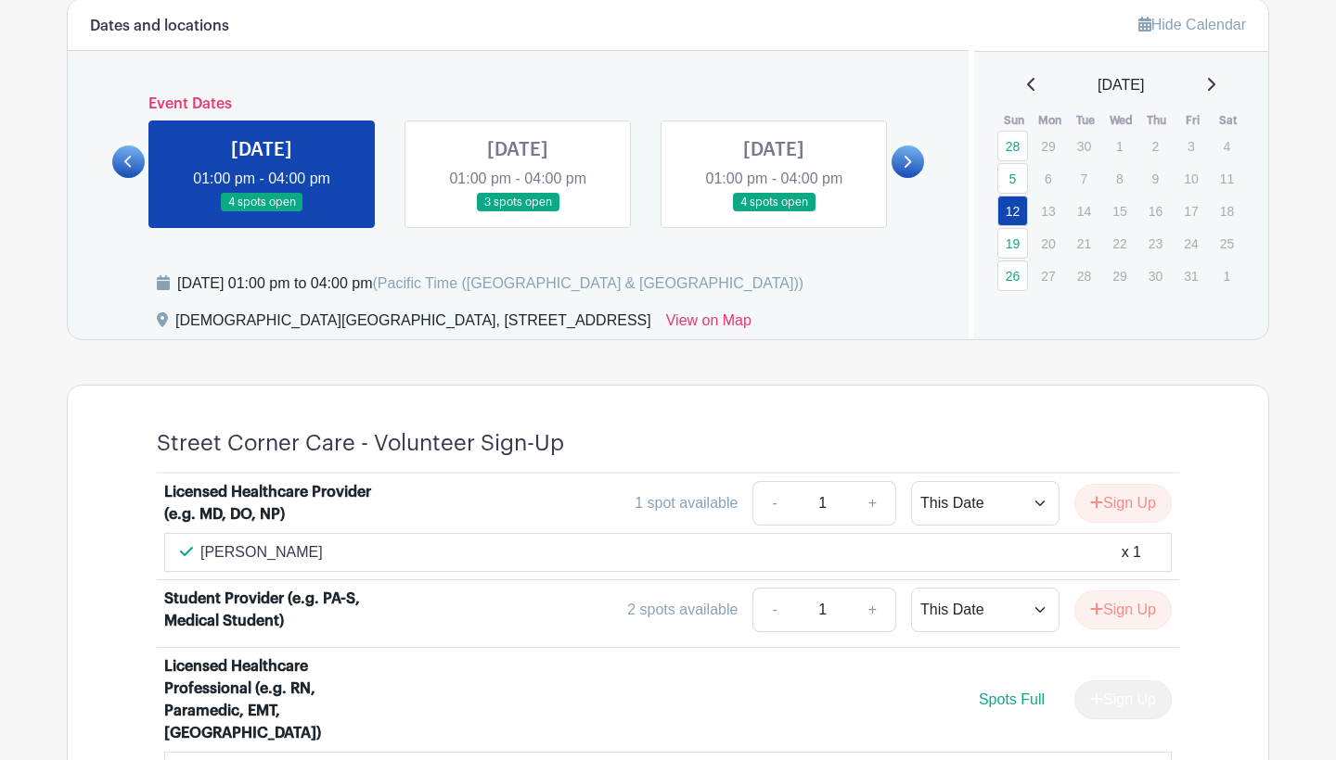
click at [518, 212] on link at bounding box center [518, 212] width 0 height 0
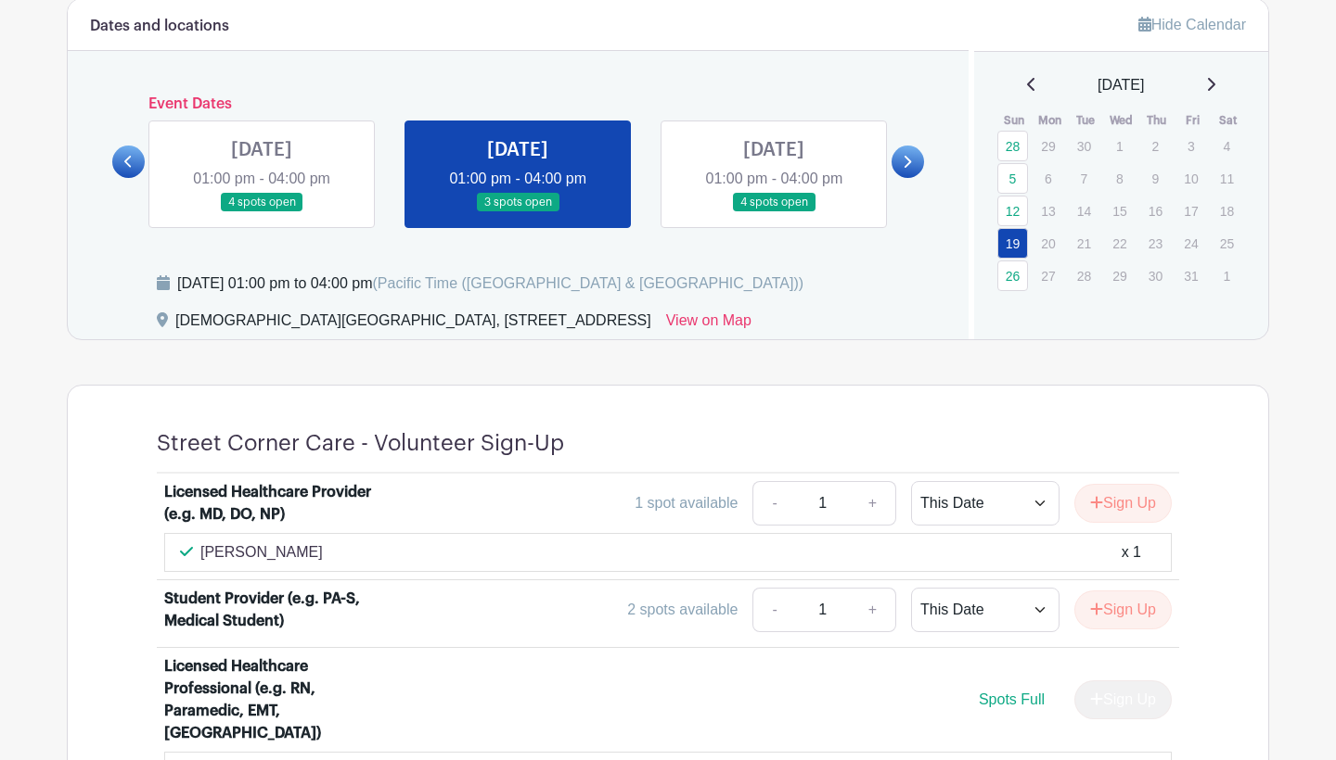
click at [518, 212] on link at bounding box center [518, 212] width 0 height 0
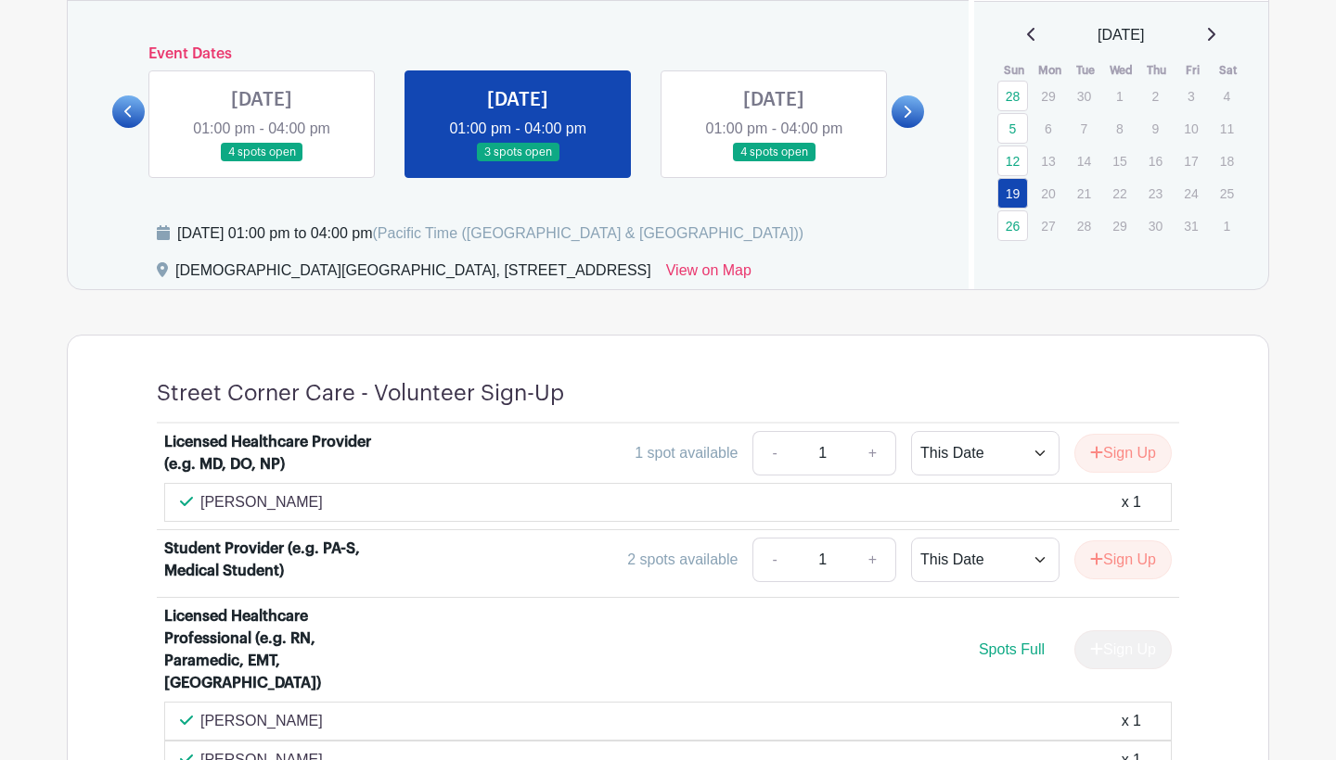
scroll to position [860, 0]
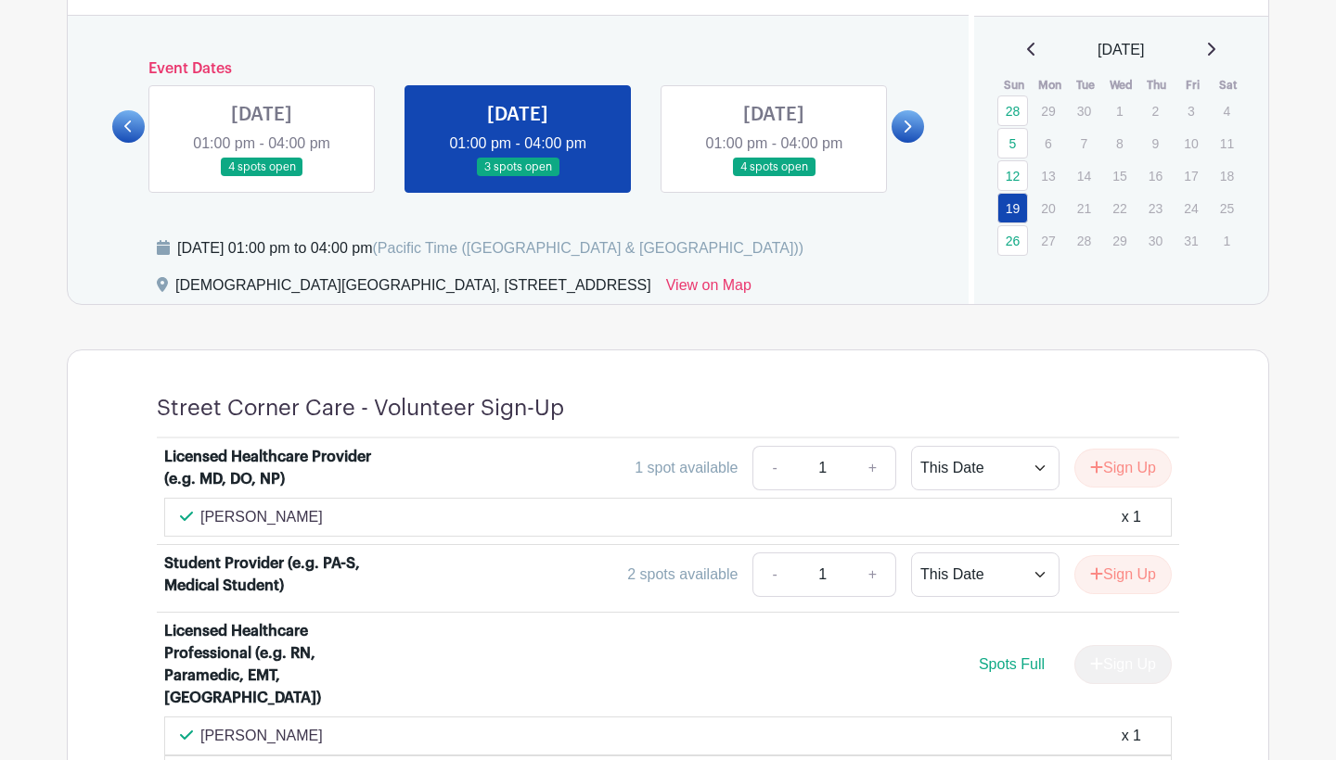
click at [773, 177] on link at bounding box center [773, 177] width 0 height 0
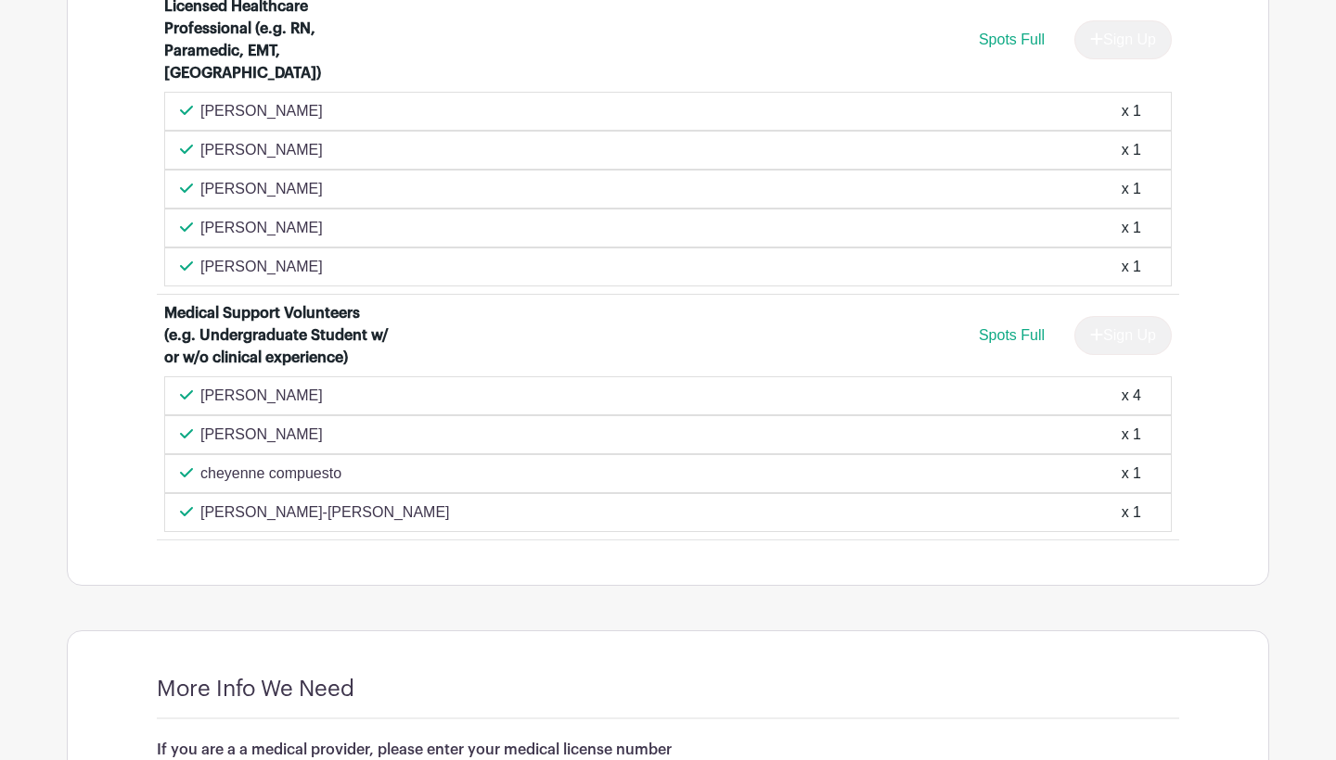
scroll to position [895, 0]
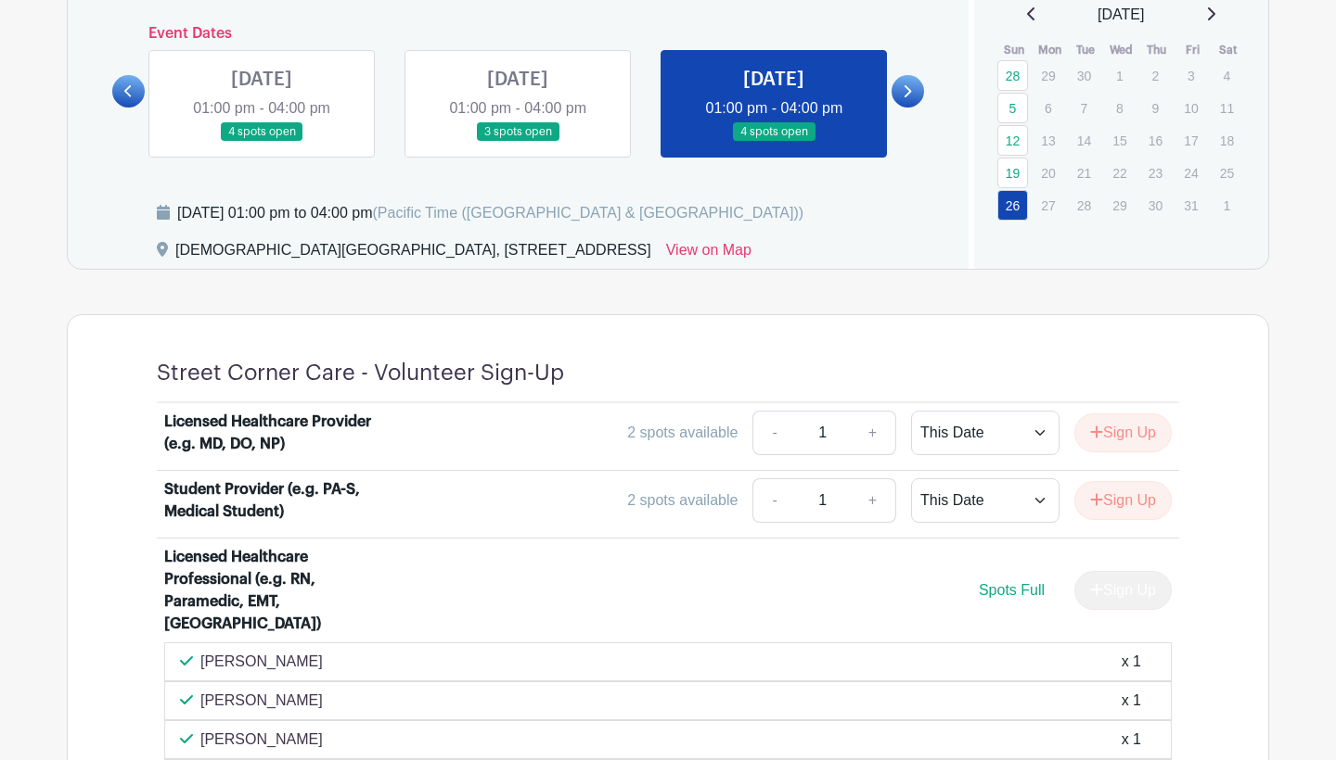
click at [905, 88] on icon at bounding box center [906, 91] width 8 height 14
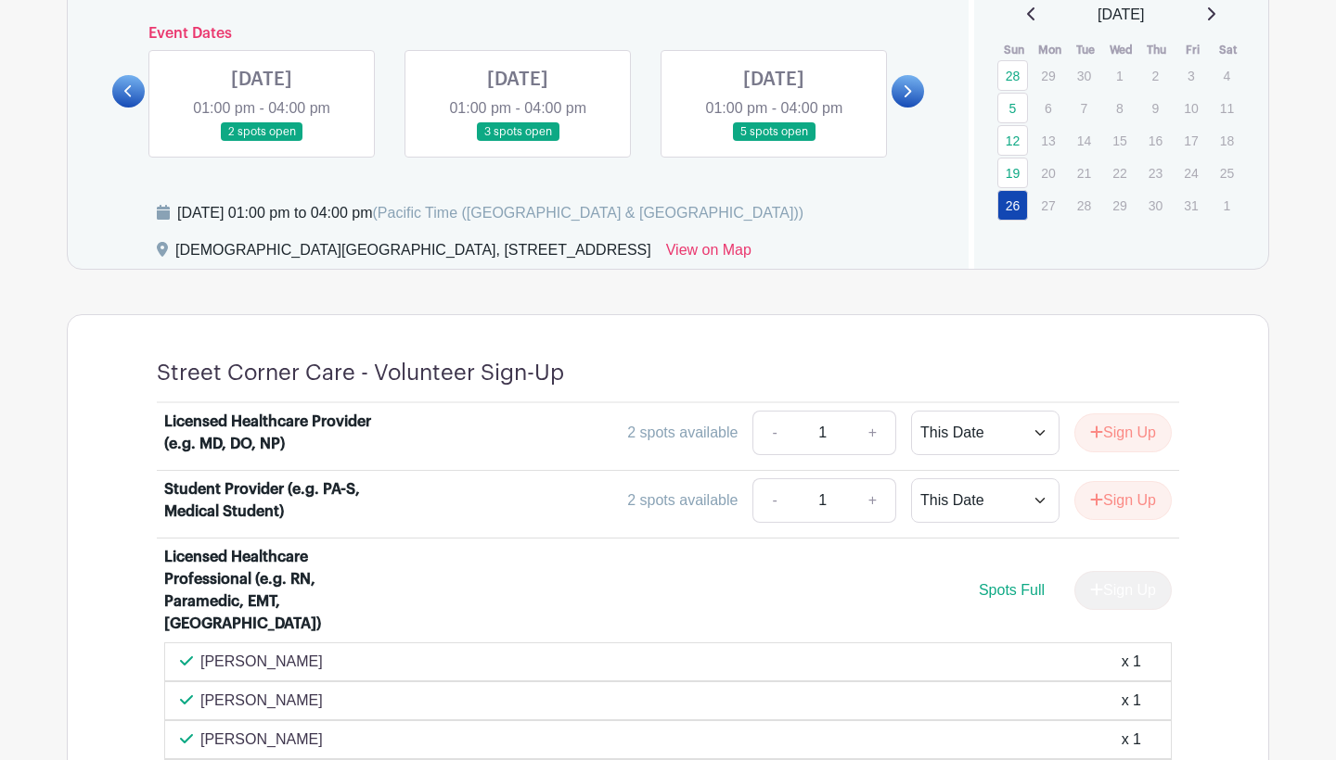
click at [262, 142] on link at bounding box center [262, 142] width 0 height 0
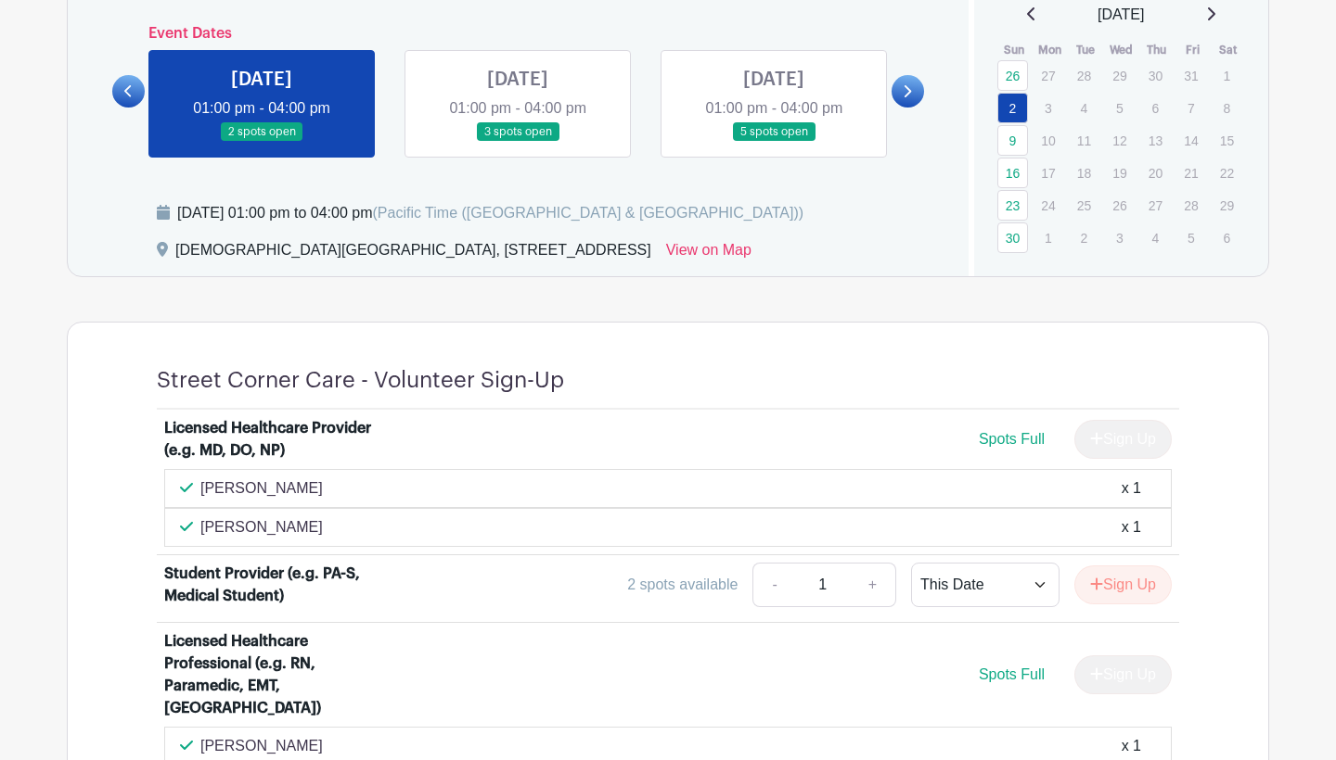
click at [518, 142] on link at bounding box center [518, 142] width 0 height 0
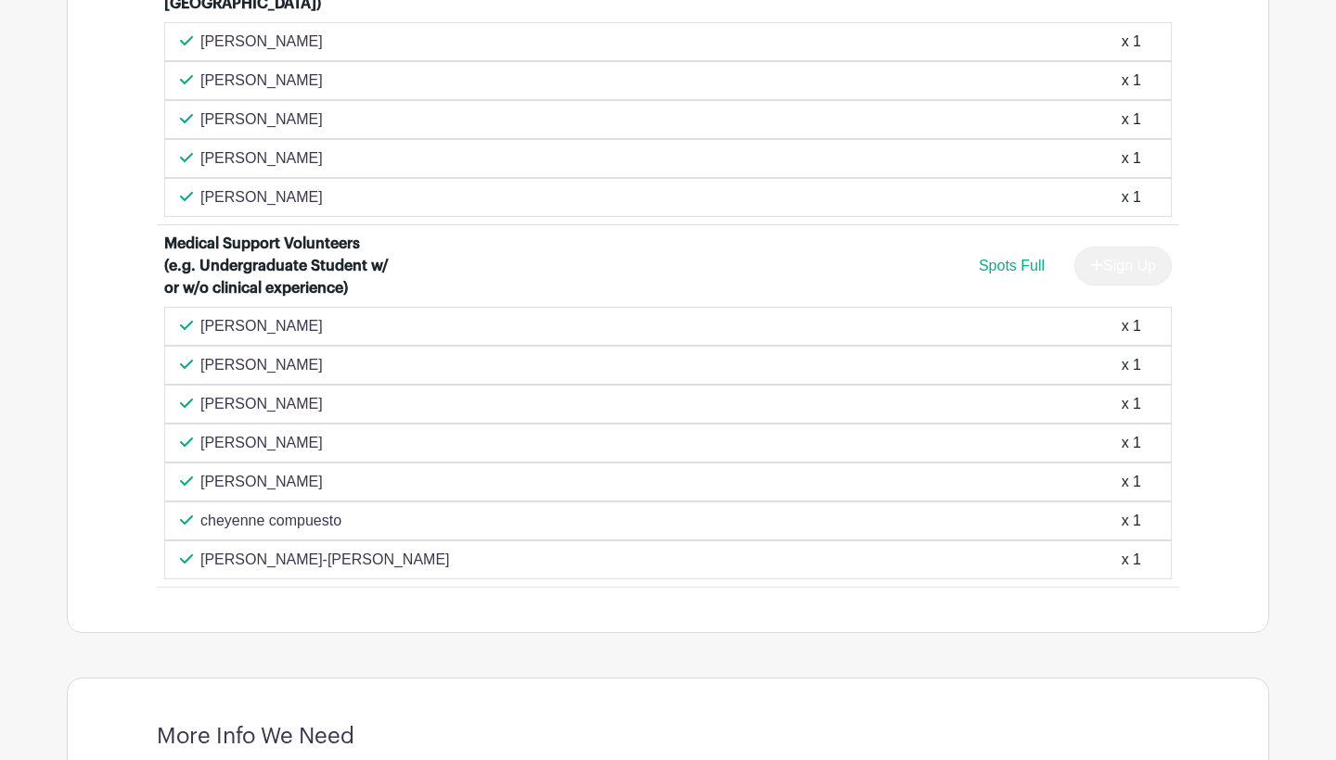
scroll to position [964, 0]
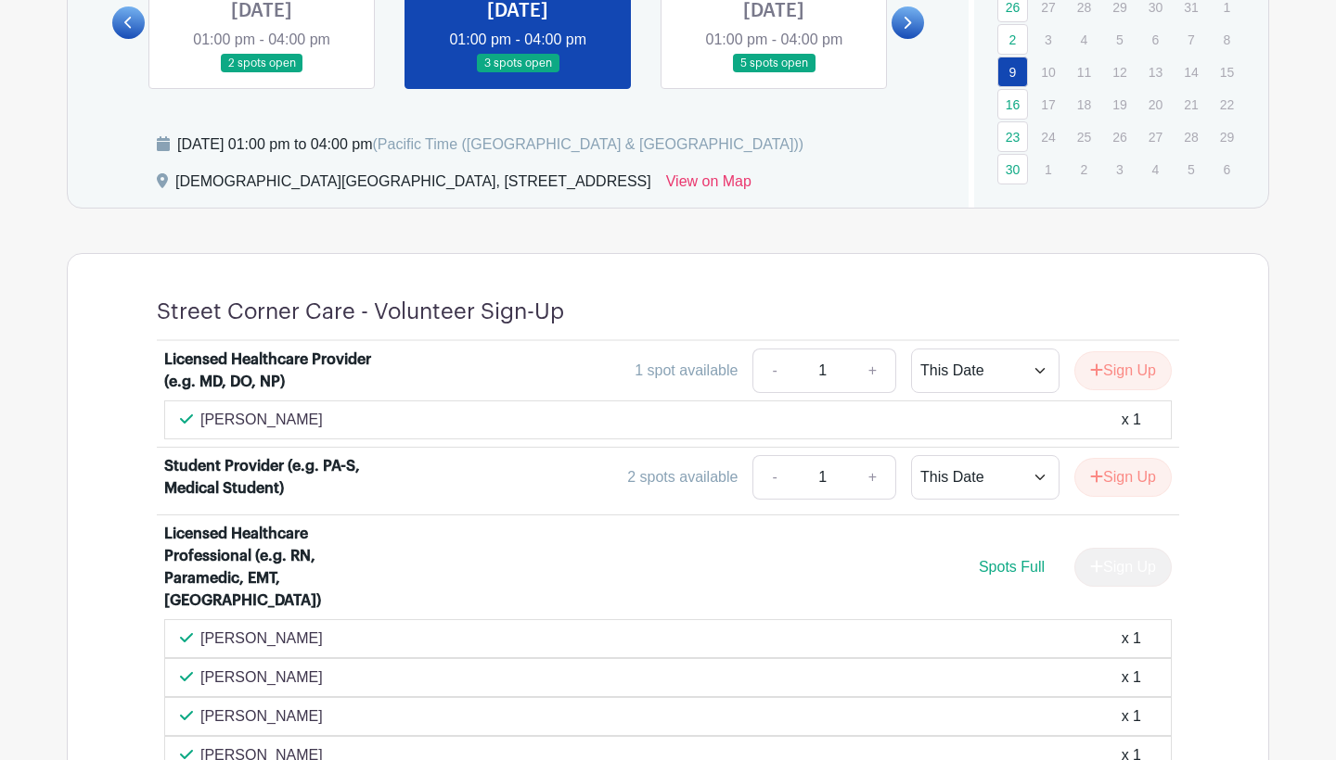
click at [773, 73] on link at bounding box center [773, 73] width 0 height 0
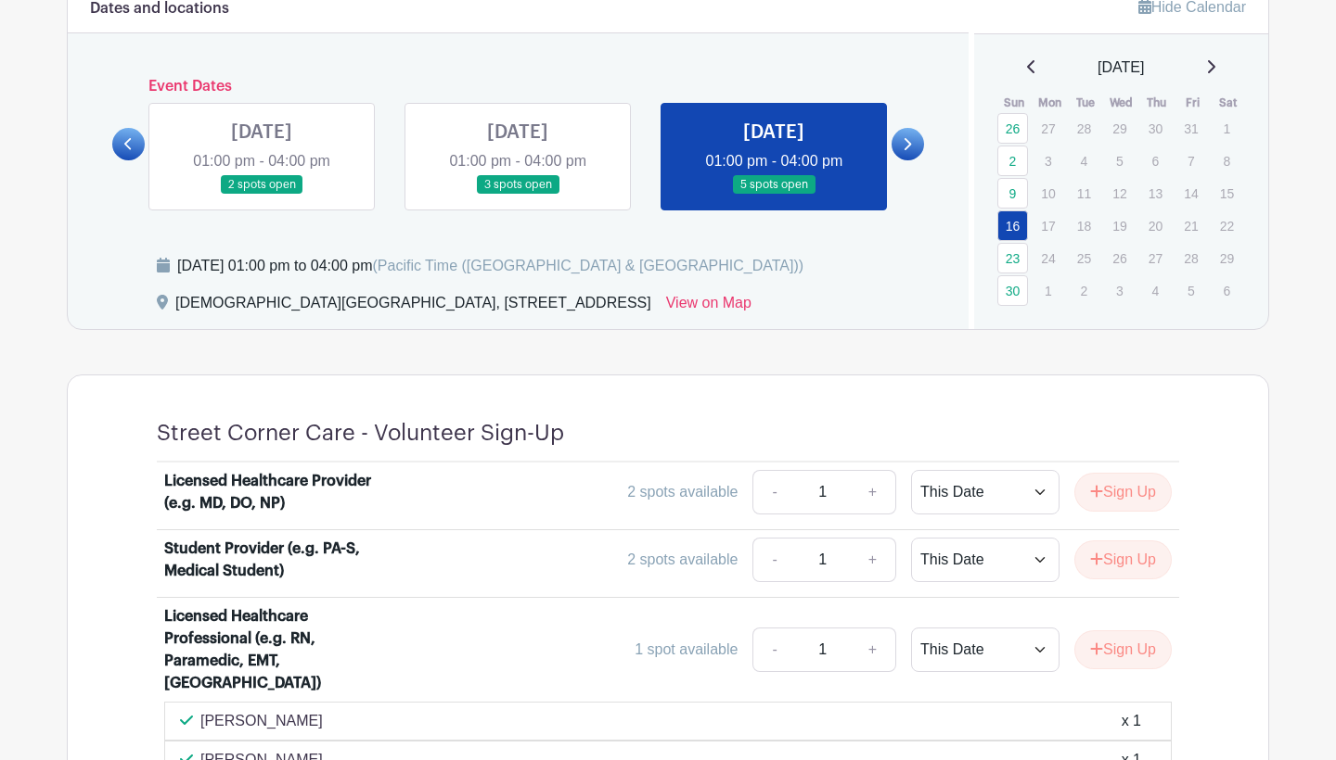
scroll to position [827, 0]
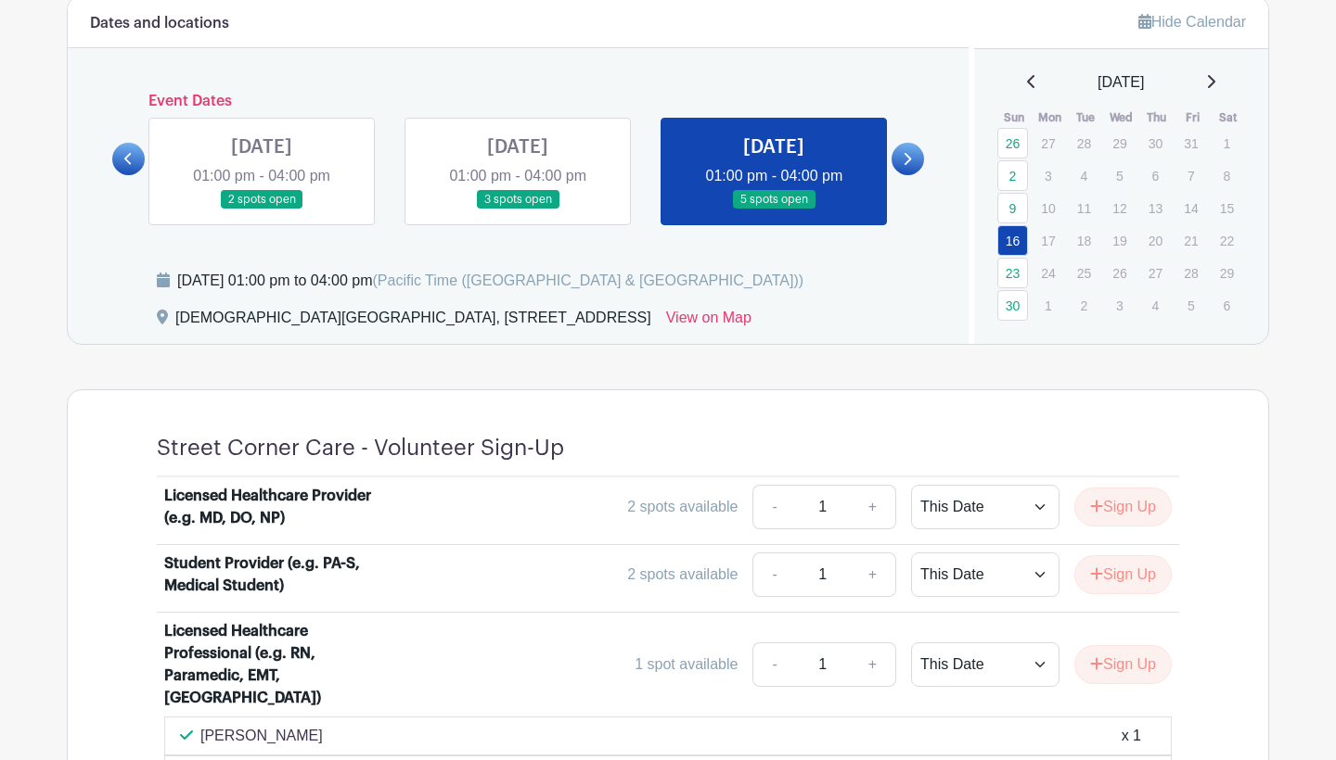
click at [907, 168] on link at bounding box center [907, 159] width 32 height 32
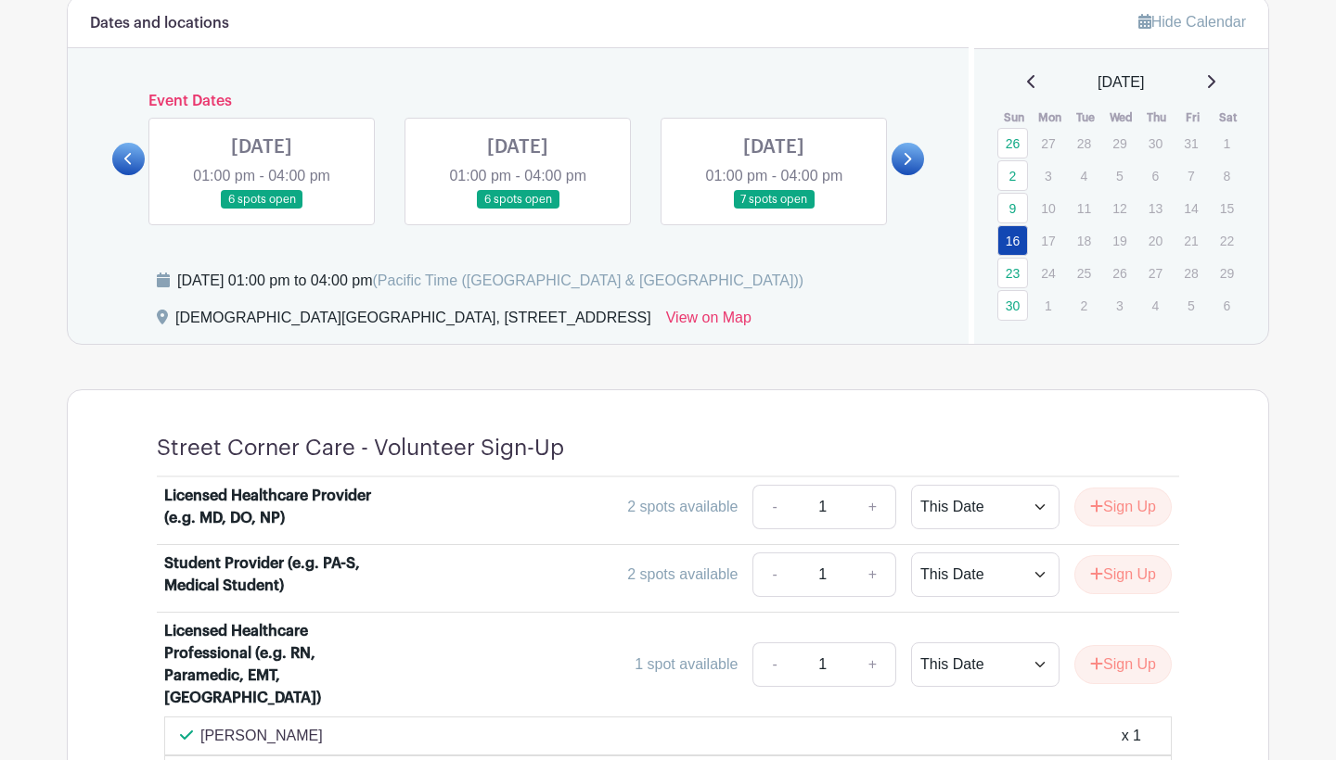
click at [262, 210] on link at bounding box center [262, 210] width 0 height 0
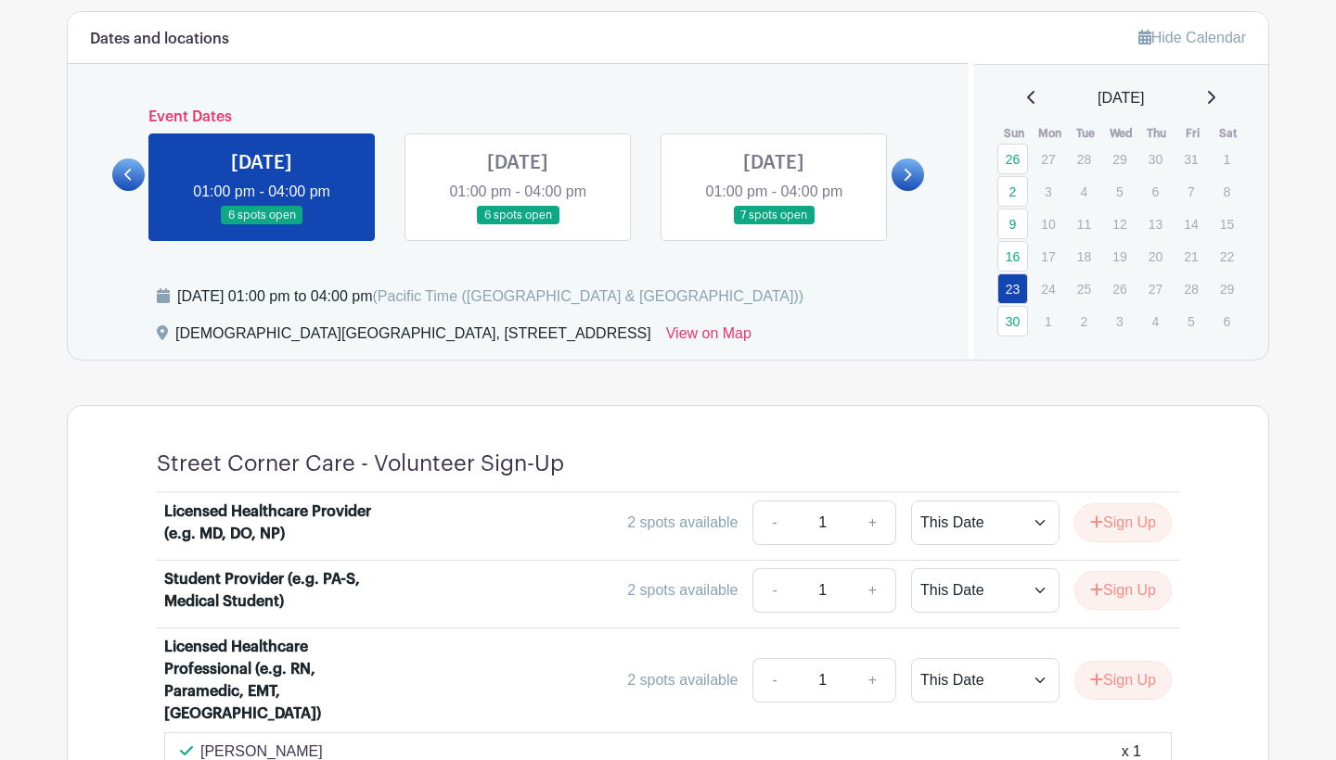
scroll to position [811, 0]
click at [518, 226] on link at bounding box center [518, 226] width 0 height 0
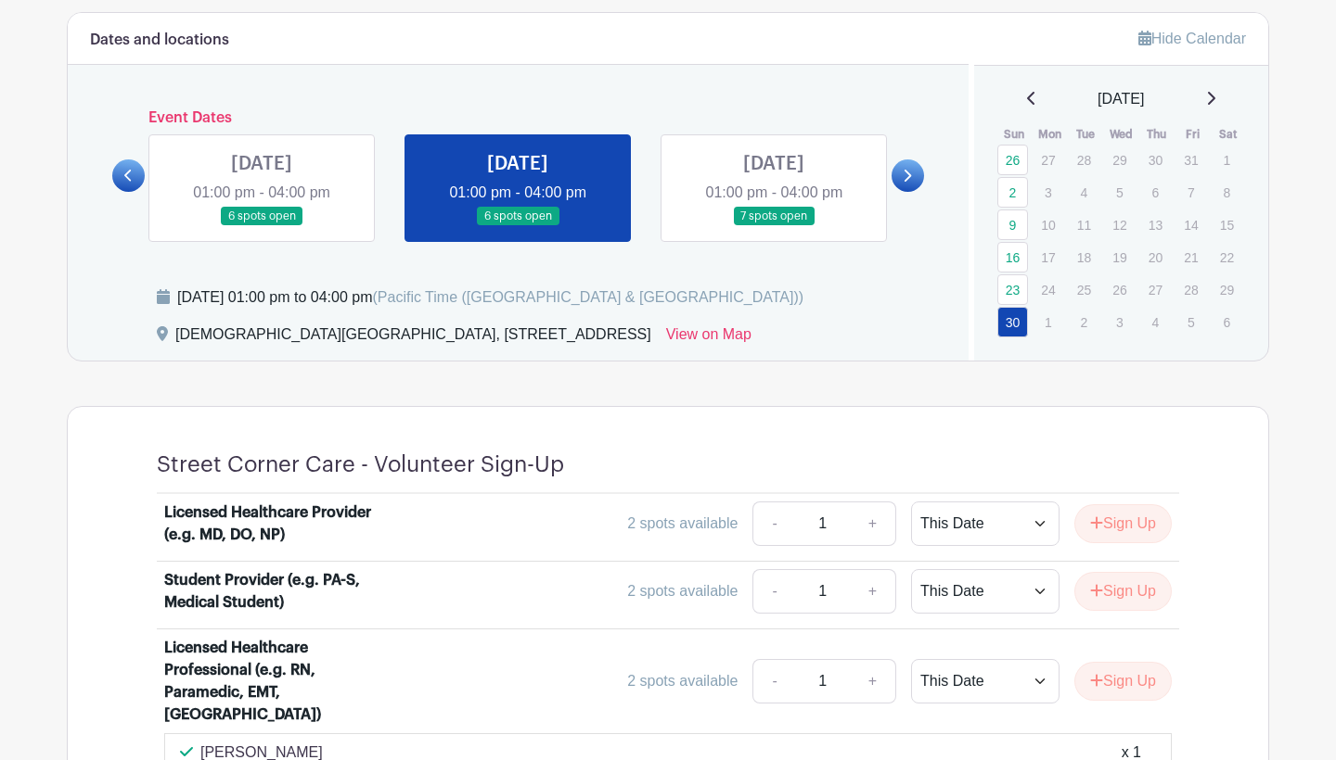
click at [912, 175] on link at bounding box center [907, 176] width 32 height 32
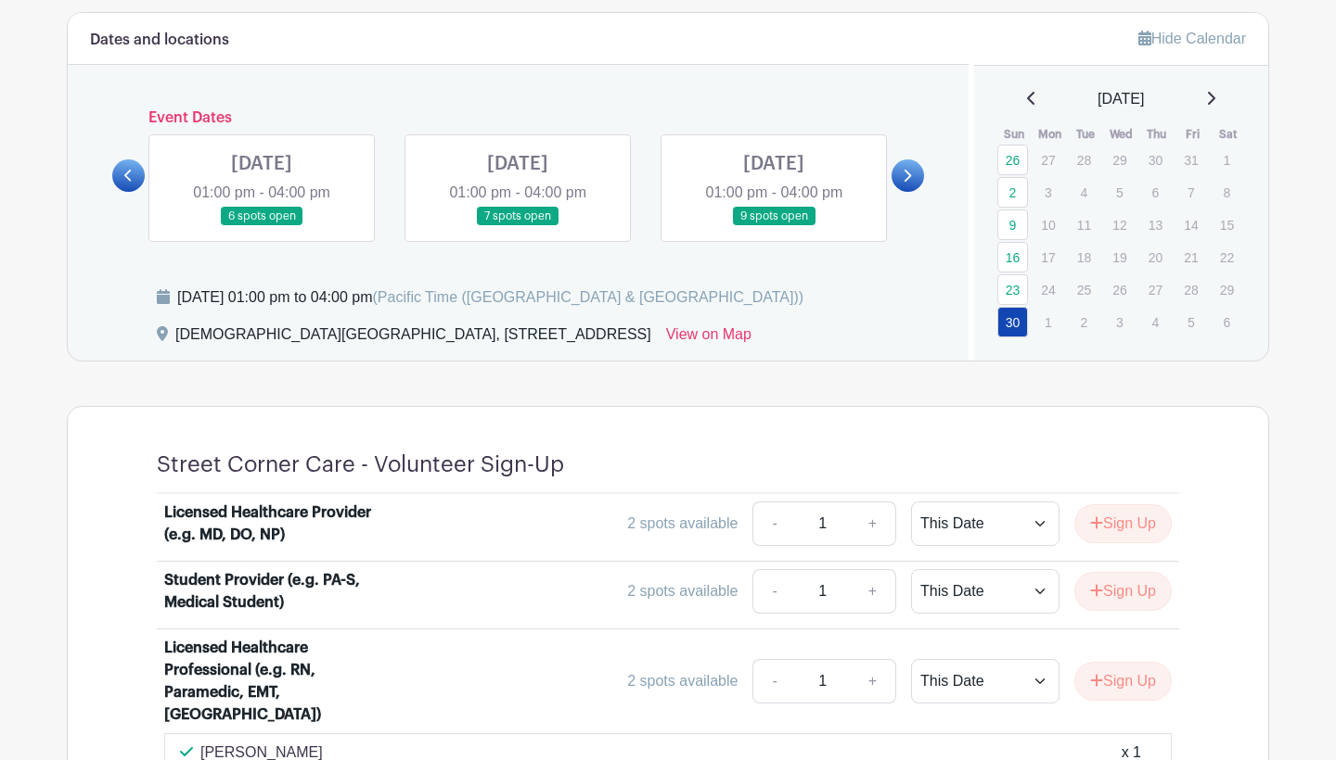
click at [912, 175] on link at bounding box center [907, 176] width 32 height 32
click at [912, 176] on link at bounding box center [907, 176] width 32 height 32
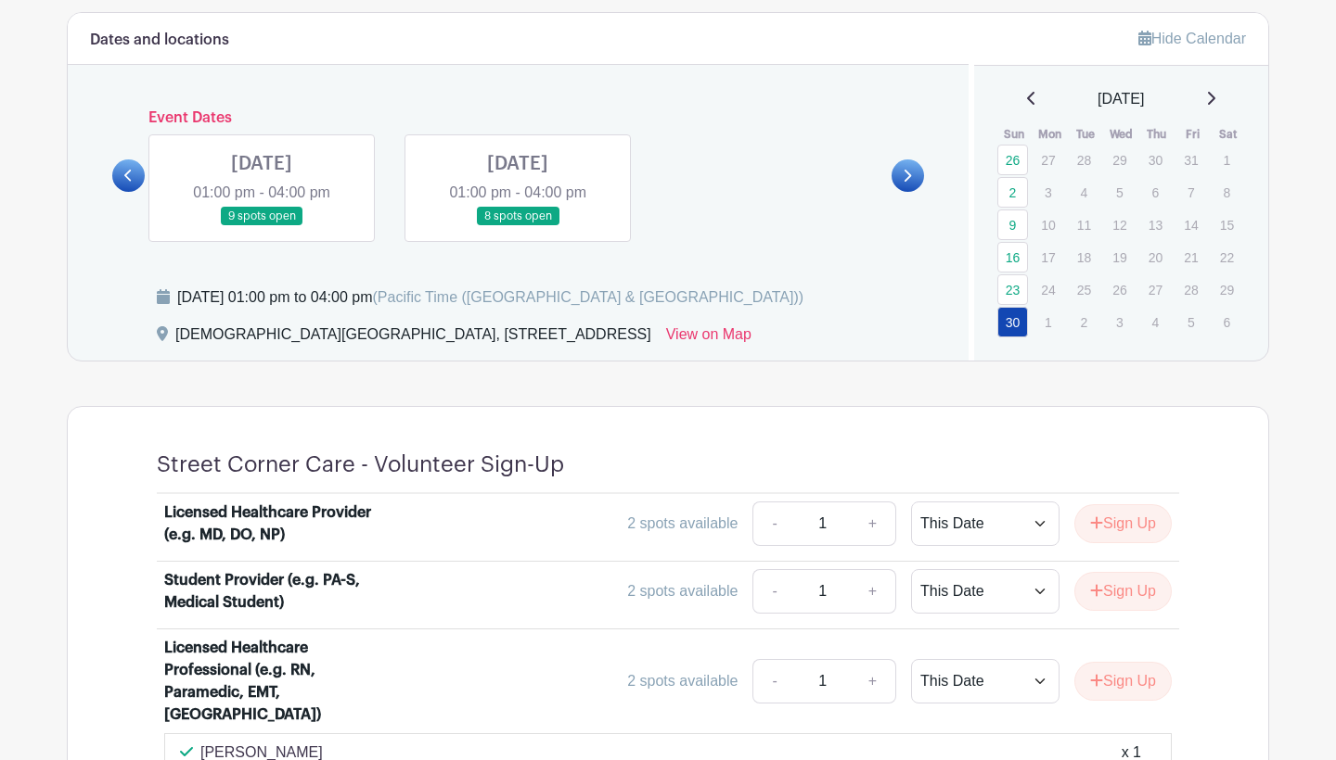
click at [518, 226] on link at bounding box center [518, 226] width 0 height 0
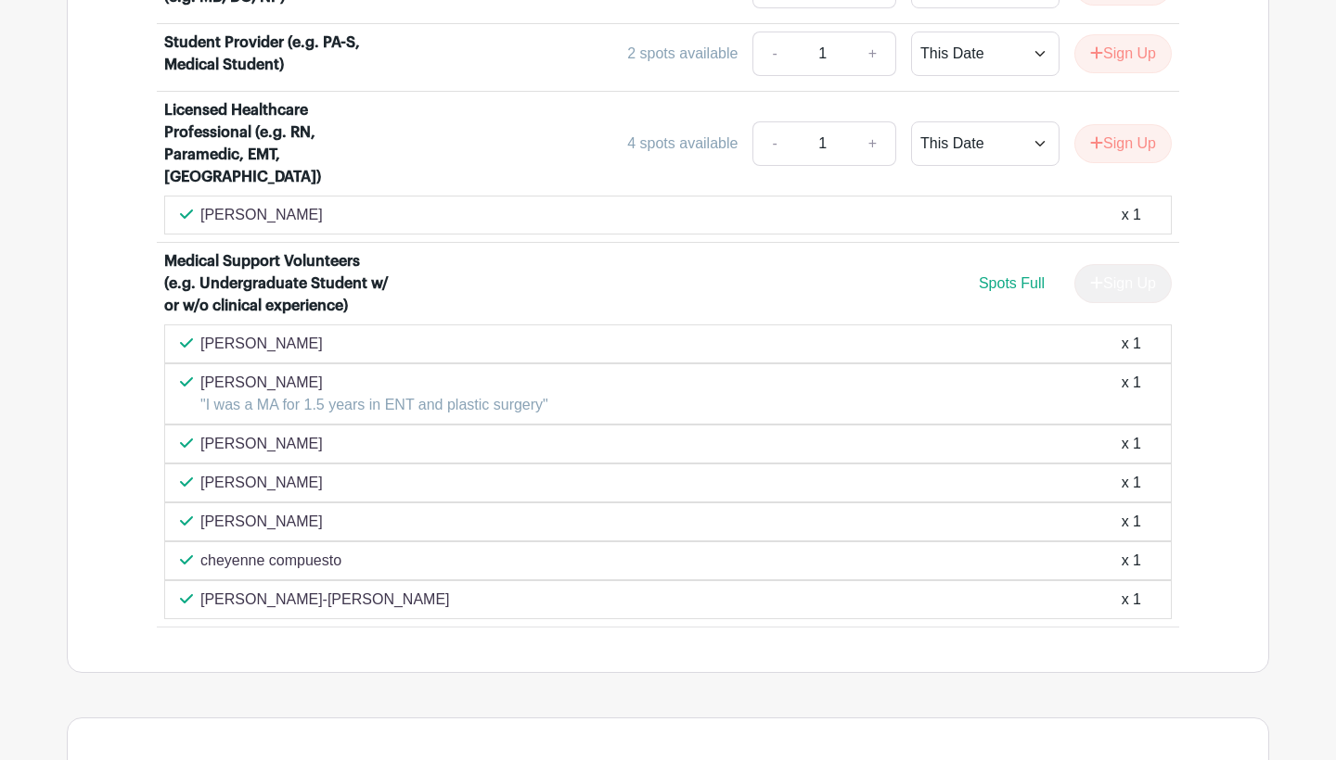
scroll to position [517, 0]
